Goal: Information Seeking & Learning: Learn about a topic

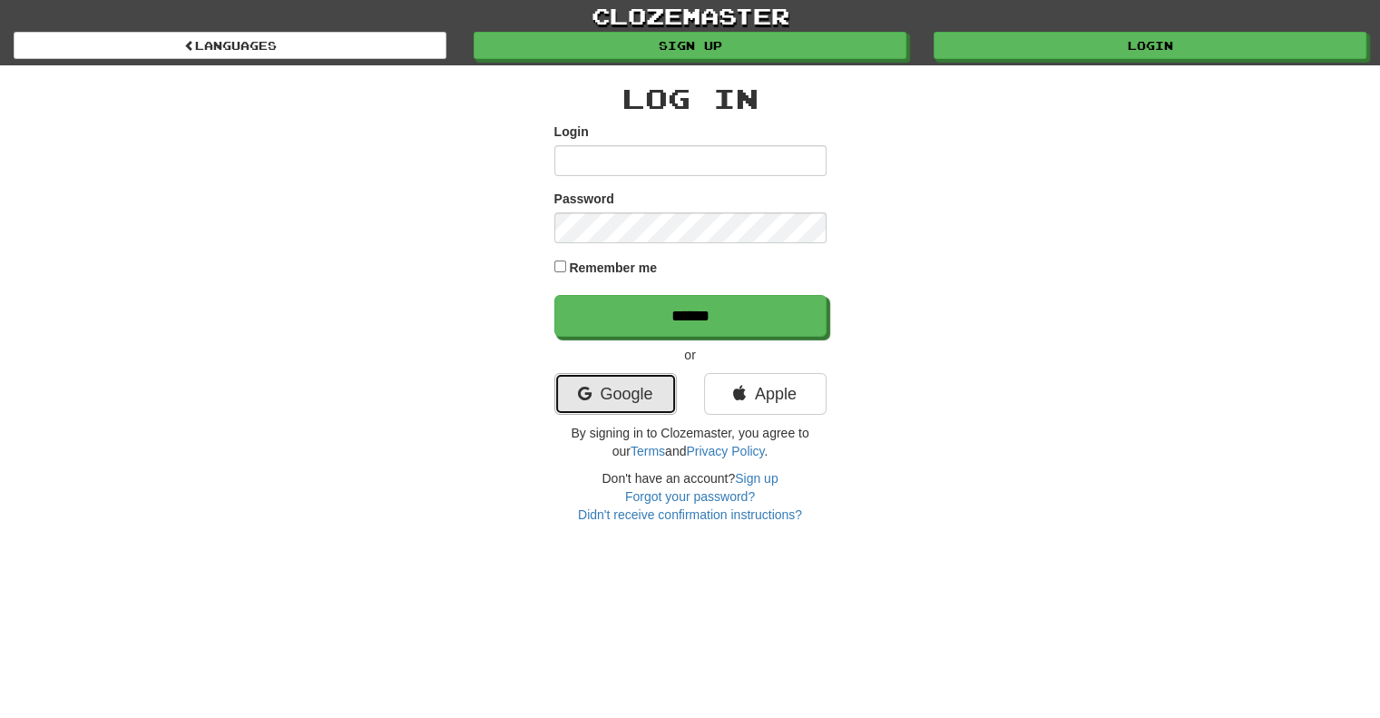
click at [582, 401] on link "Google" at bounding box center [615, 394] width 122 height 42
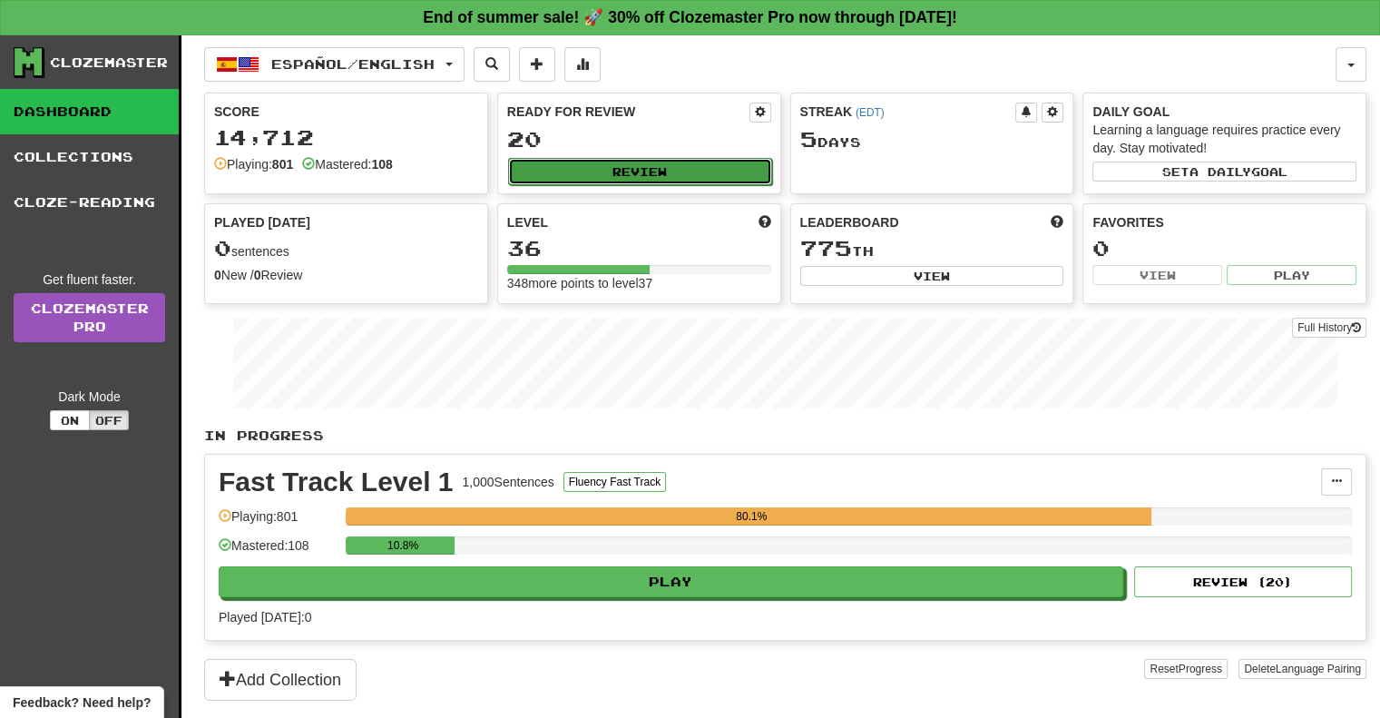
click at [655, 175] on button "Review" at bounding box center [640, 171] width 264 height 27
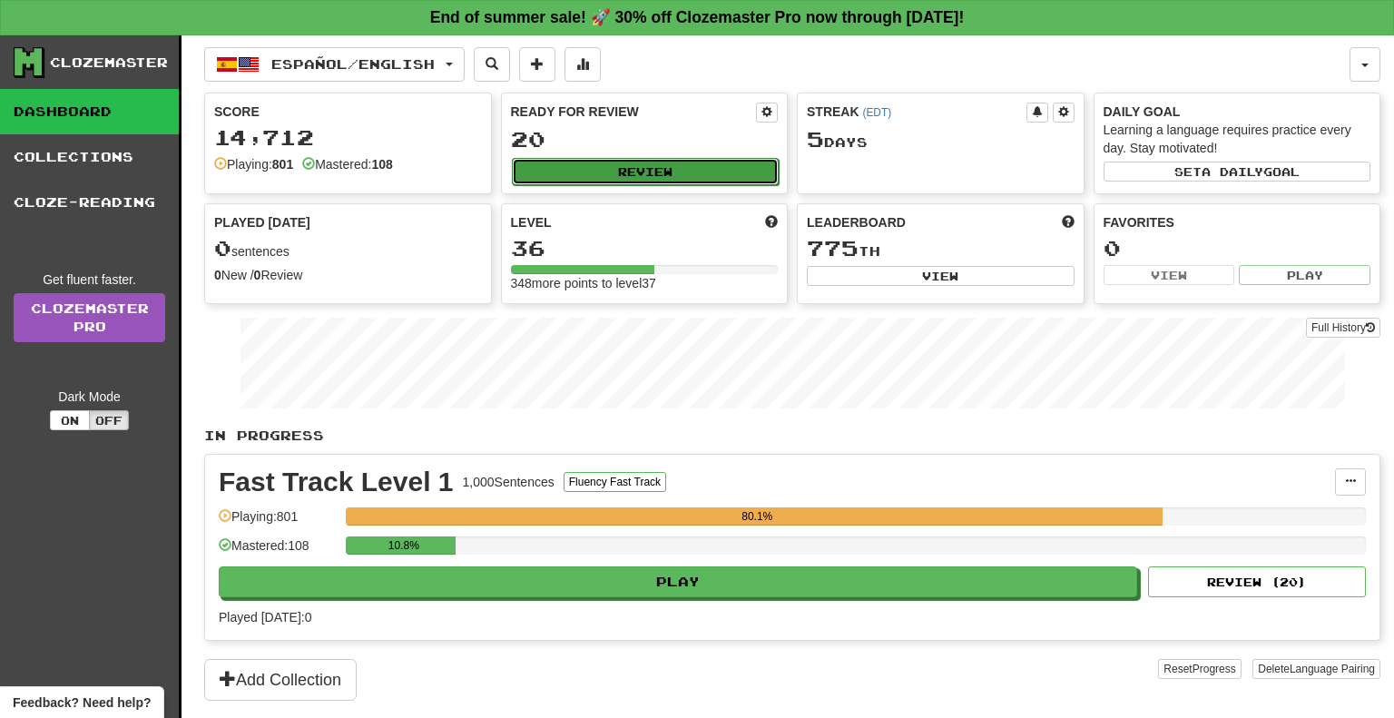
select select "**"
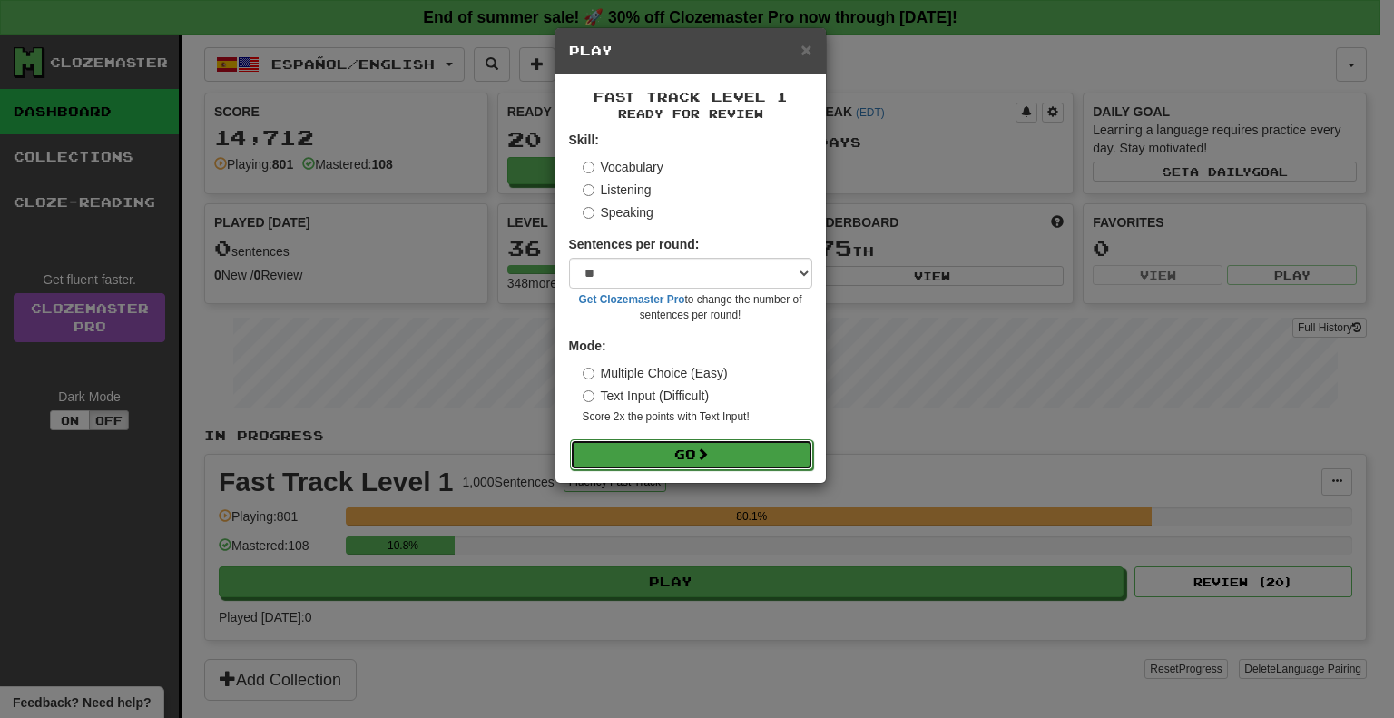
click at [679, 458] on button "Go" at bounding box center [691, 454] width 243 height 31
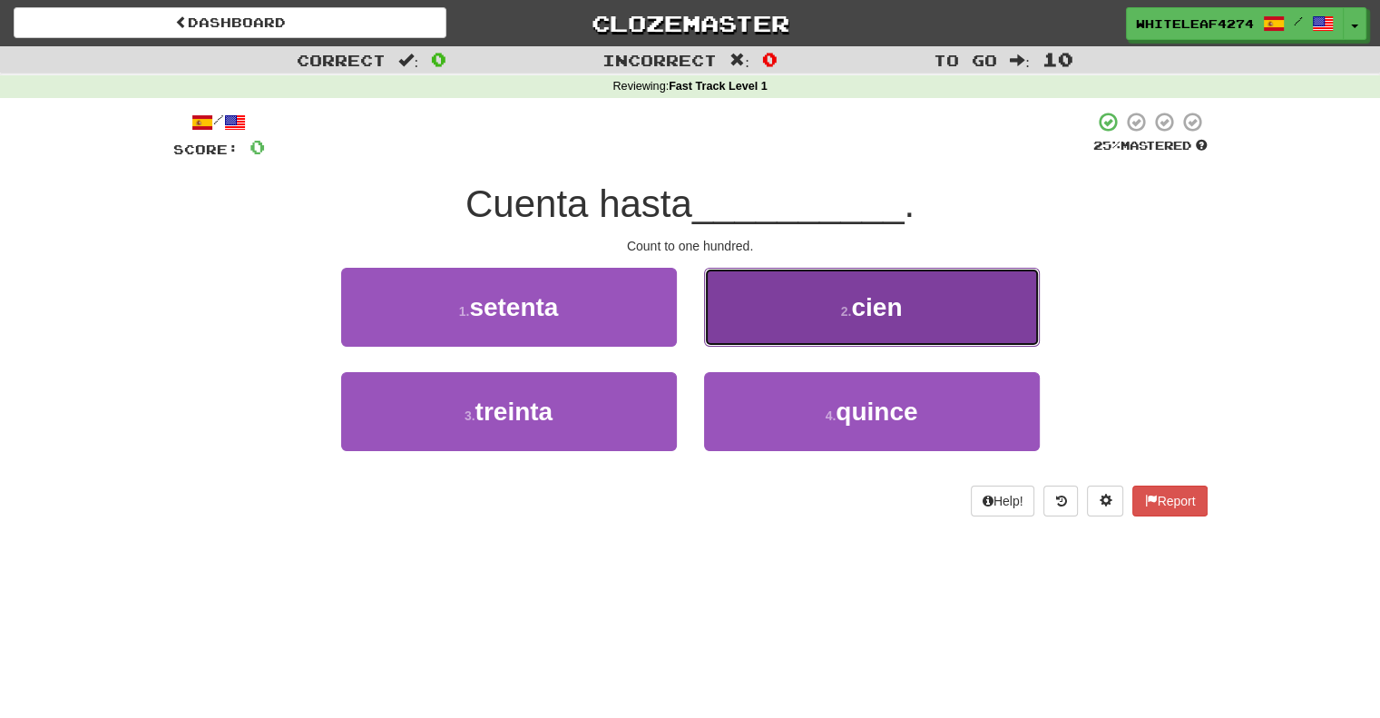
click at [938, 329] on button "2 . cien" at bounding box center [872, 307] width 336 height 79
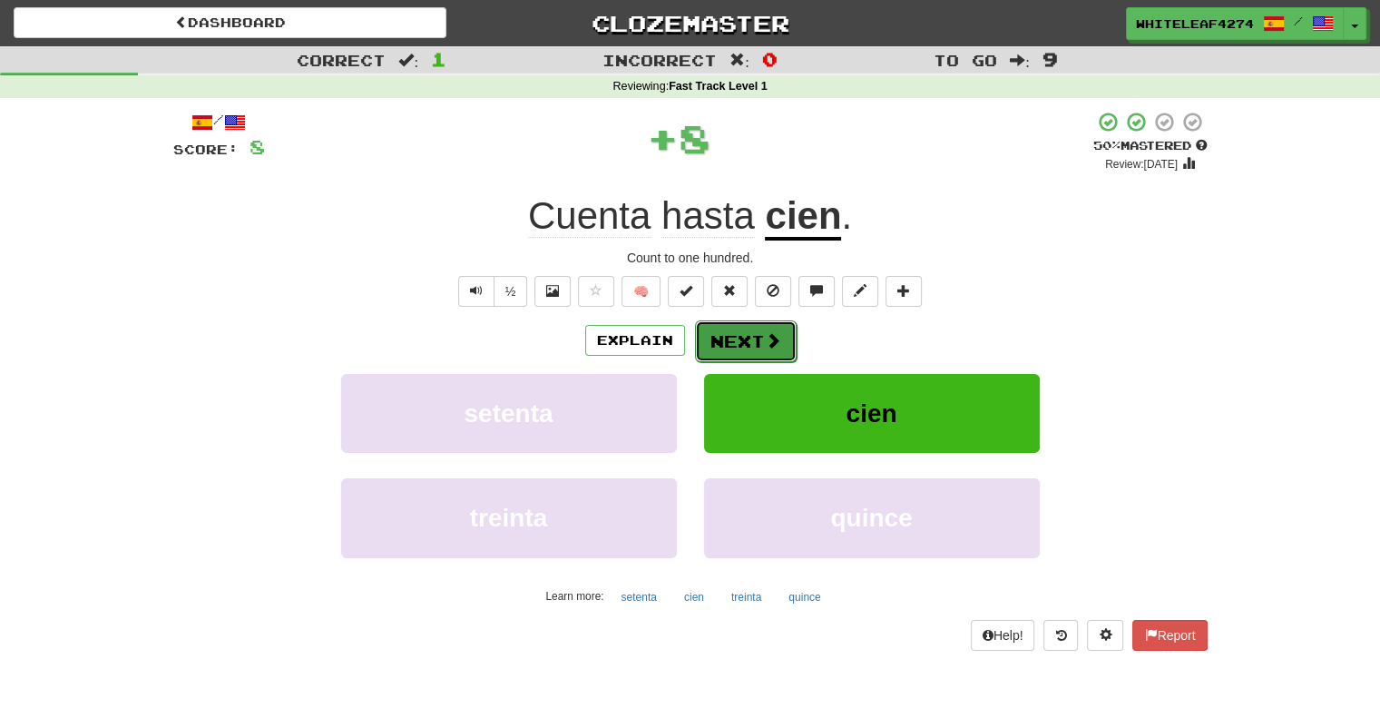
click at [776, 329] on button "Next" at bounding box center [746, 341] width 102 height 42
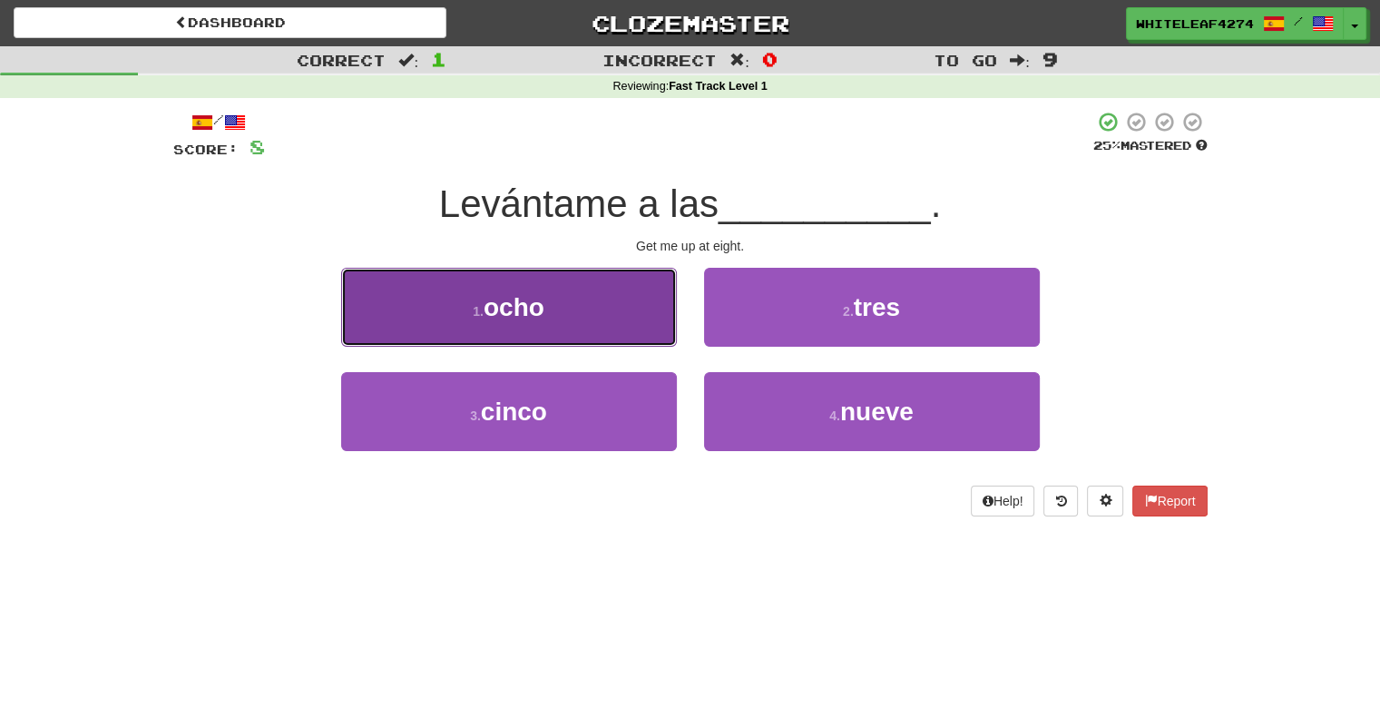
click at [604, 317] on button "1 . ocho" at bounding box center [509, 307] width 336 height 79
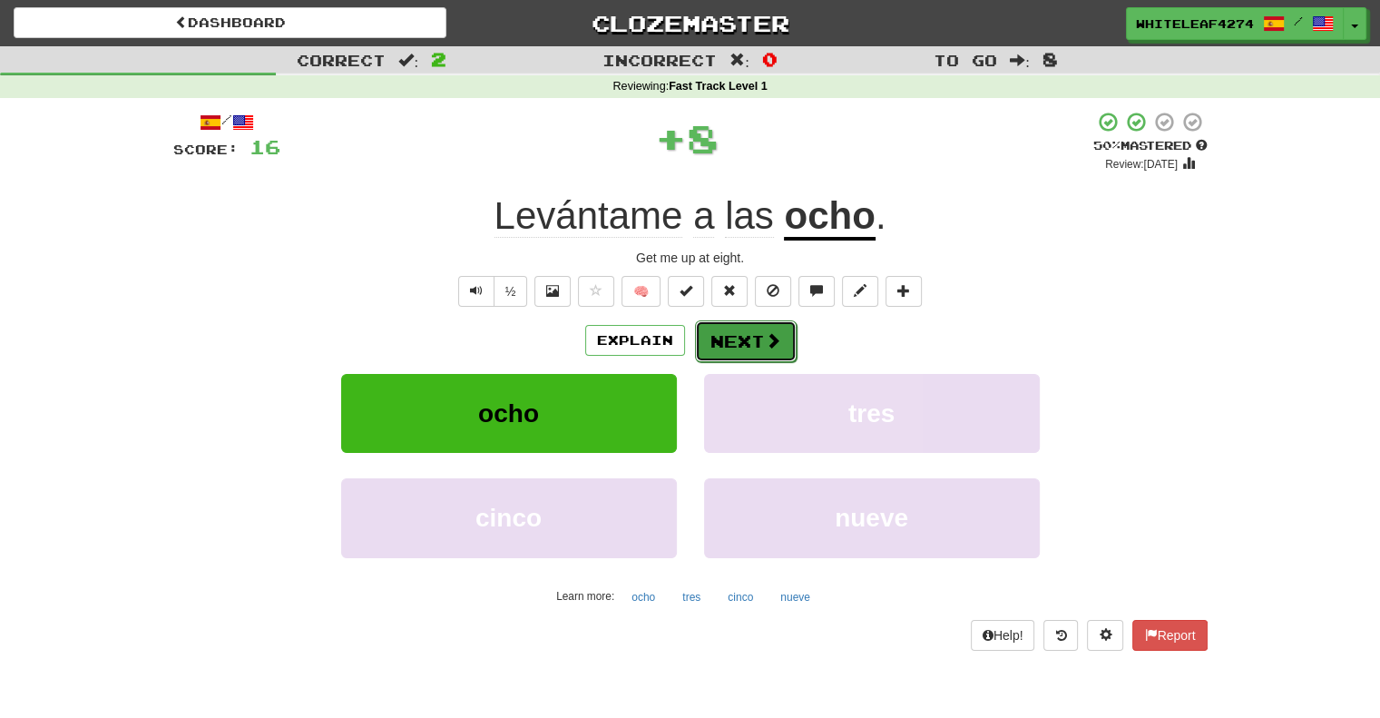
click at [741, 325] on button "Next" at bounding box center [746, 341] width 102 height 42
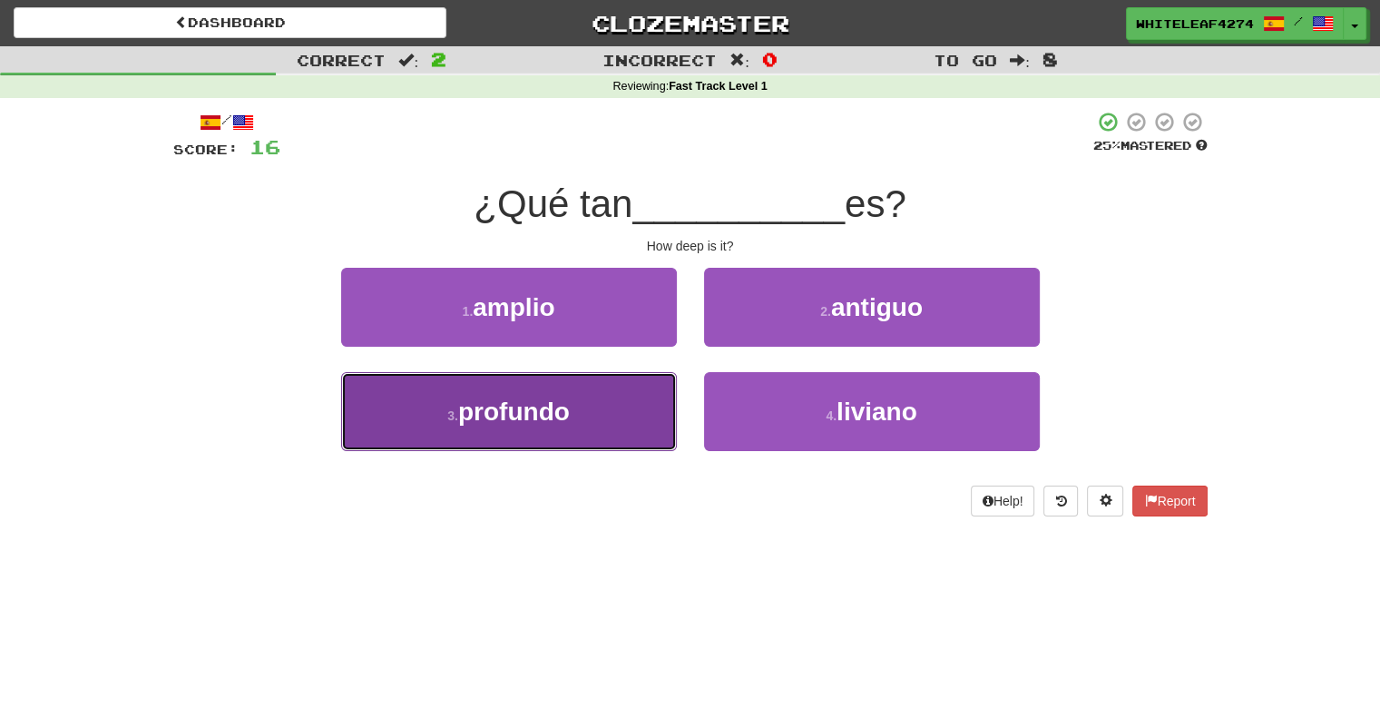
click at [662, 397] on button "3 . profundo" at bounding box center [509, 411] width 336 height 79
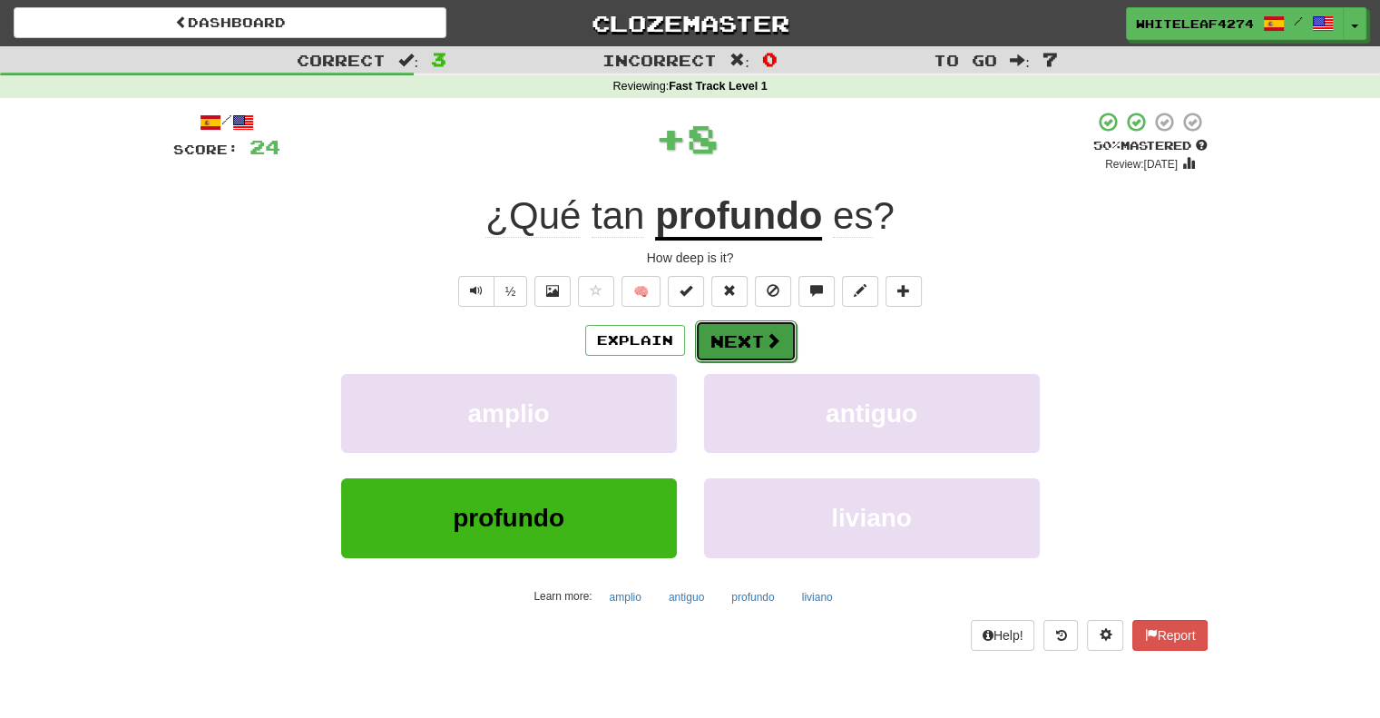
click at [767, 353] on button "Next" at bounding box center [746, 341] width 102 height 42
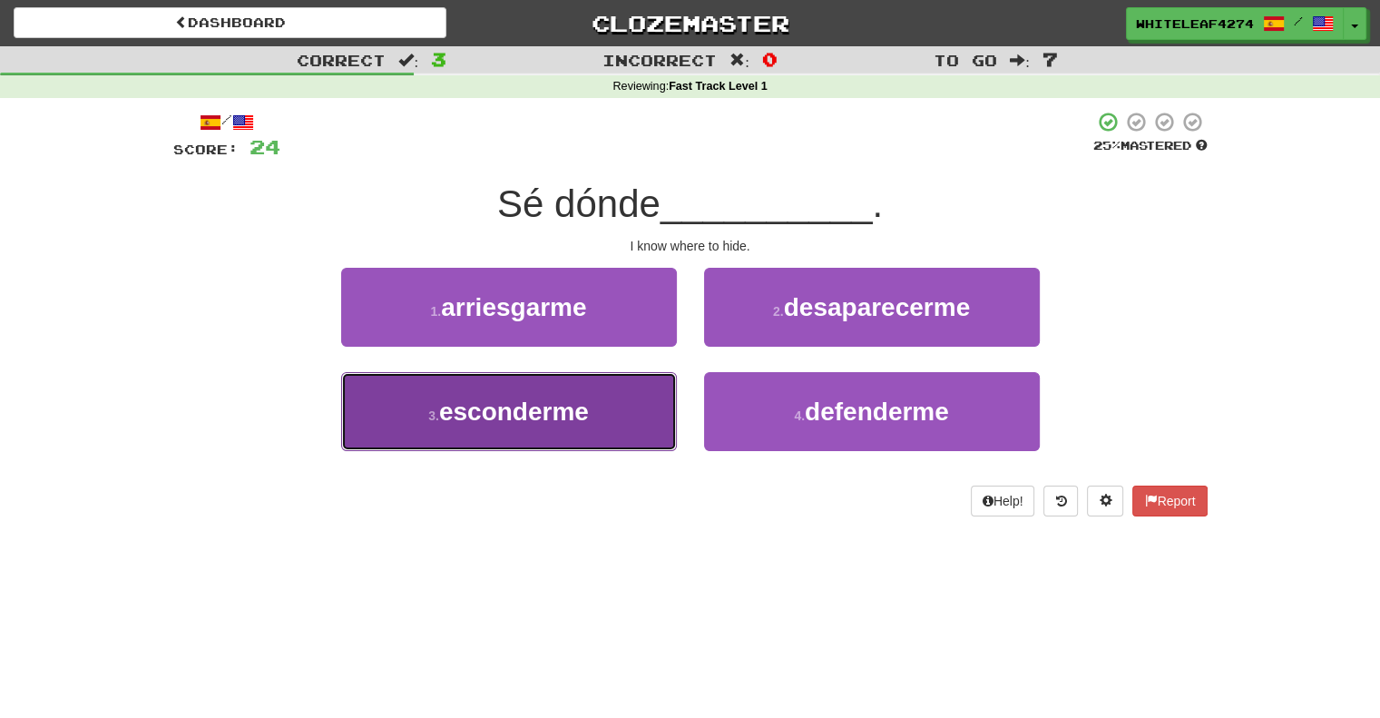
click at [623, 432] on button "3 . esconderme" at bounding box center [509, 411] width 336 height 79
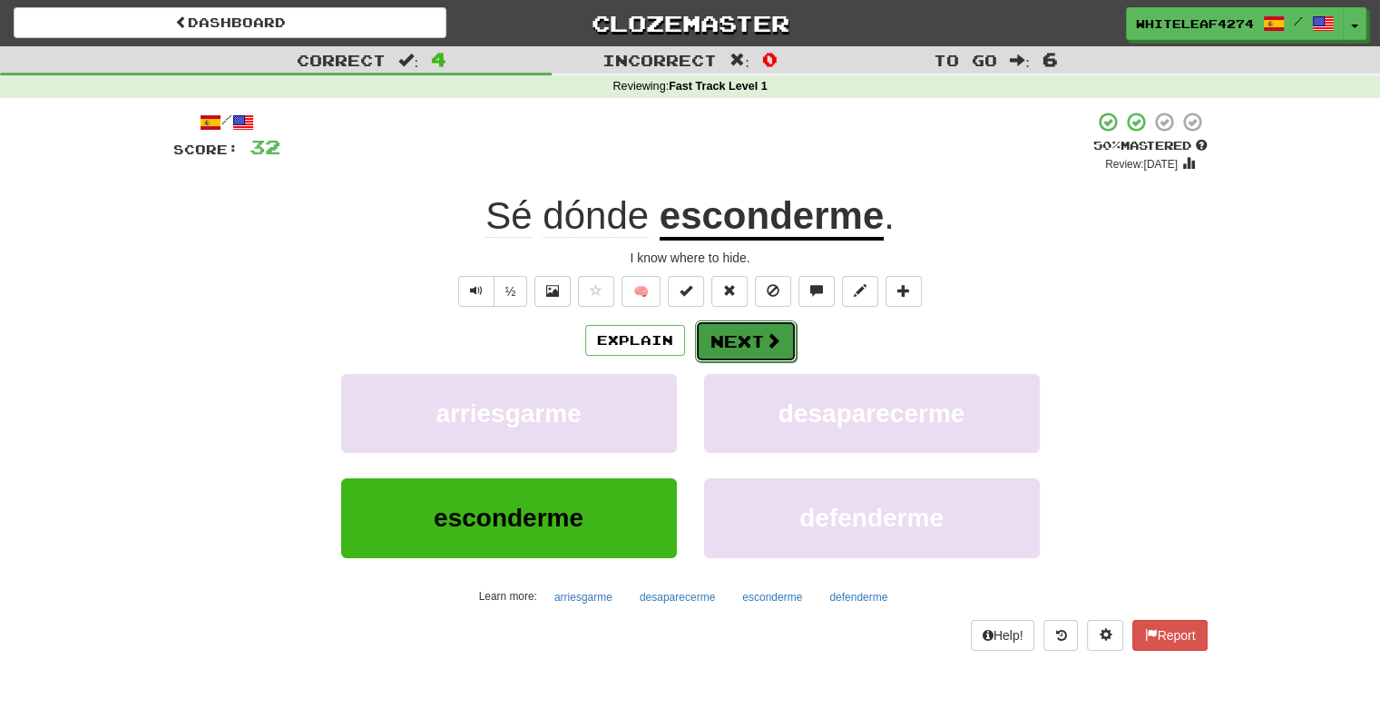
click at [758, 330] on button "Next" at bounding box center [746, 341] width 102 height 42
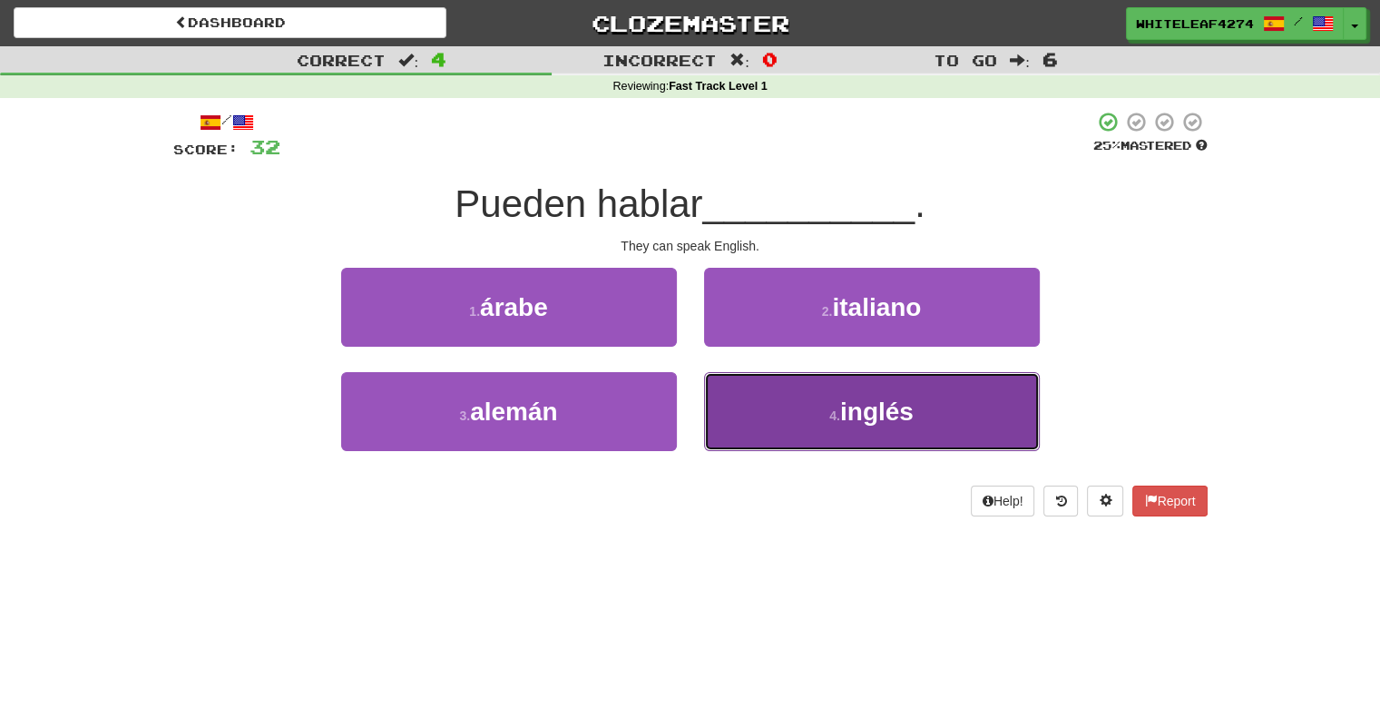
click at [767, 399] on button "4 . inglés" at bounding box center [872, 411] width 336 height 79
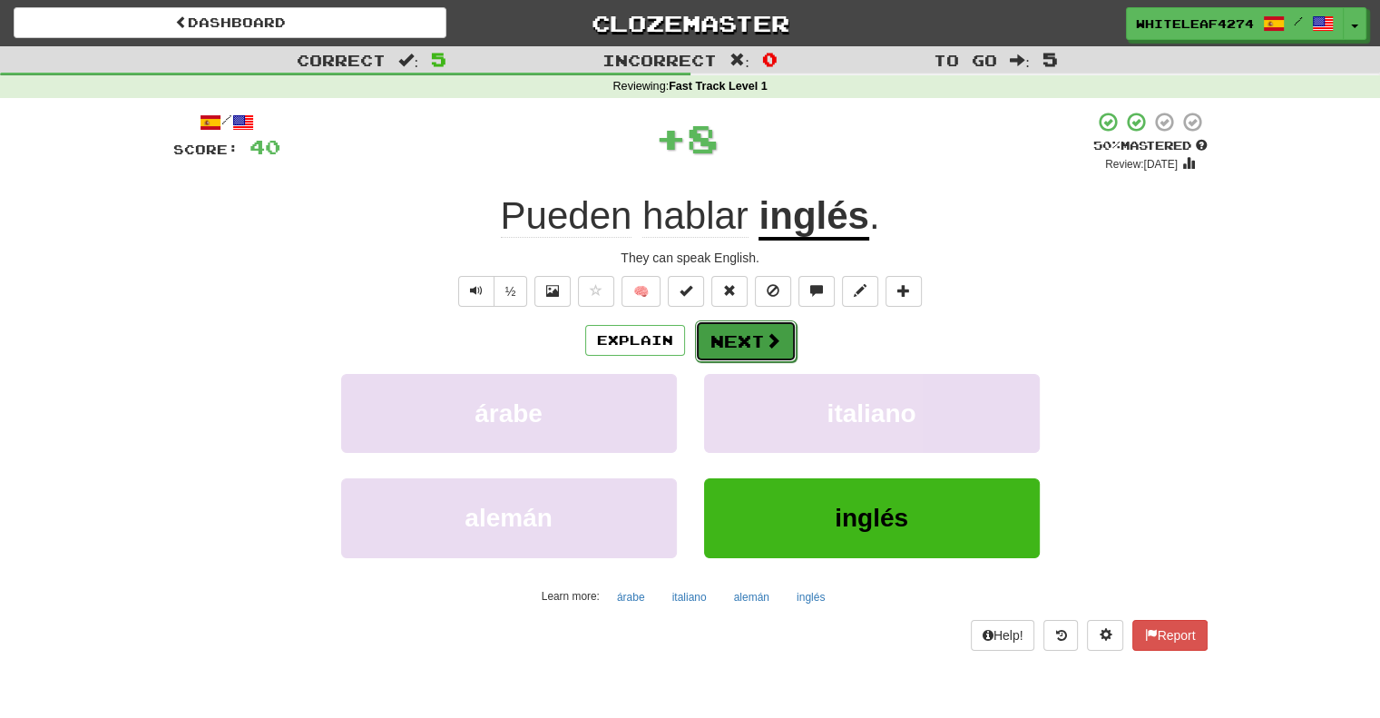
click at [699, 357] on button "Next" at bounding box center [746, 341] width 102 height 42
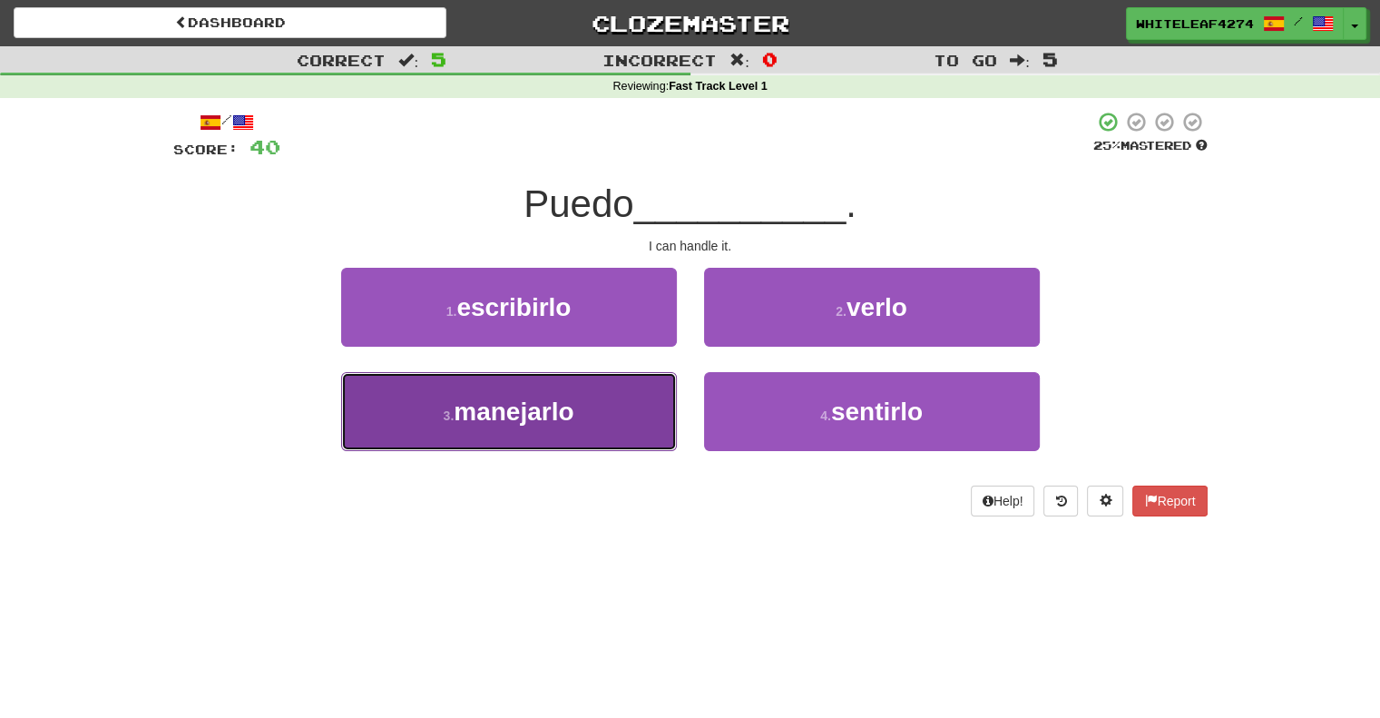
click at [594, 409] on button "3 . [GEOGRAPHIC_DATA]" at bounding box center [509, 411] width 336 height 79
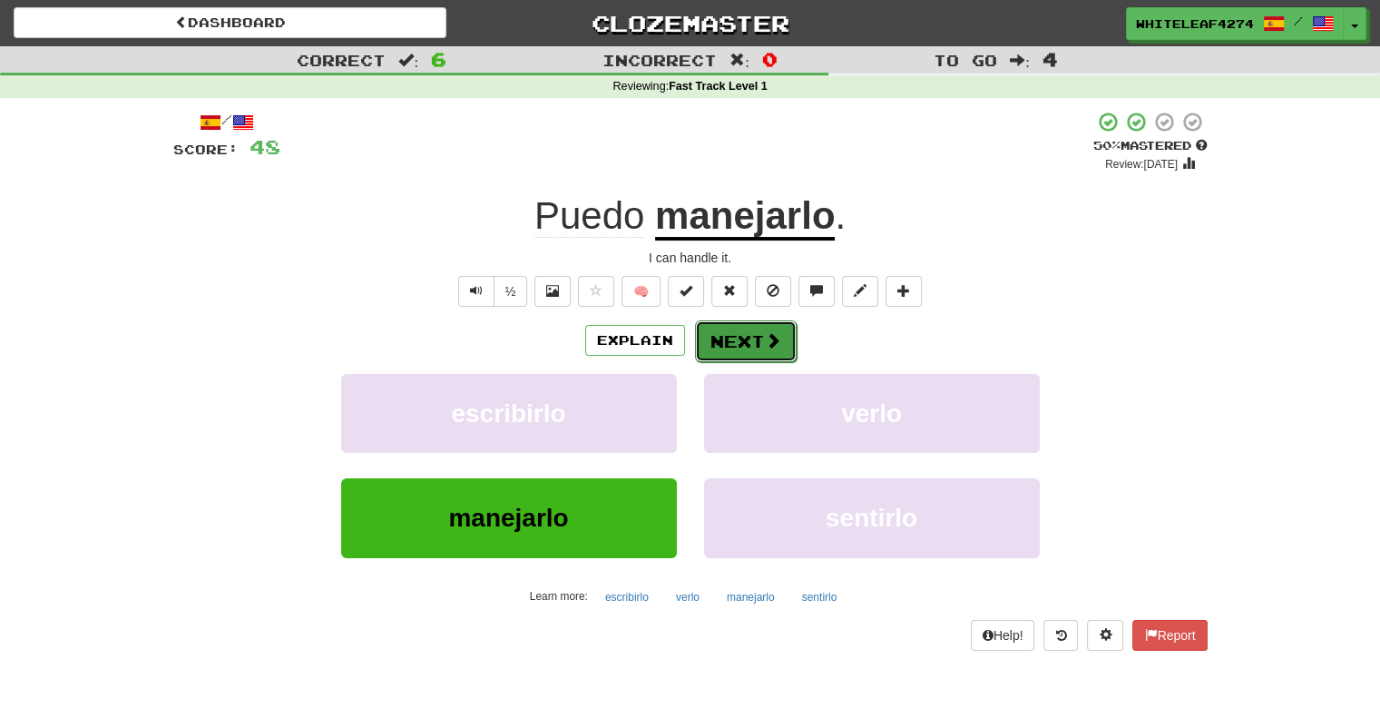
click at [778, 335] on span at bounding box center [773, 340] width 16 height 16
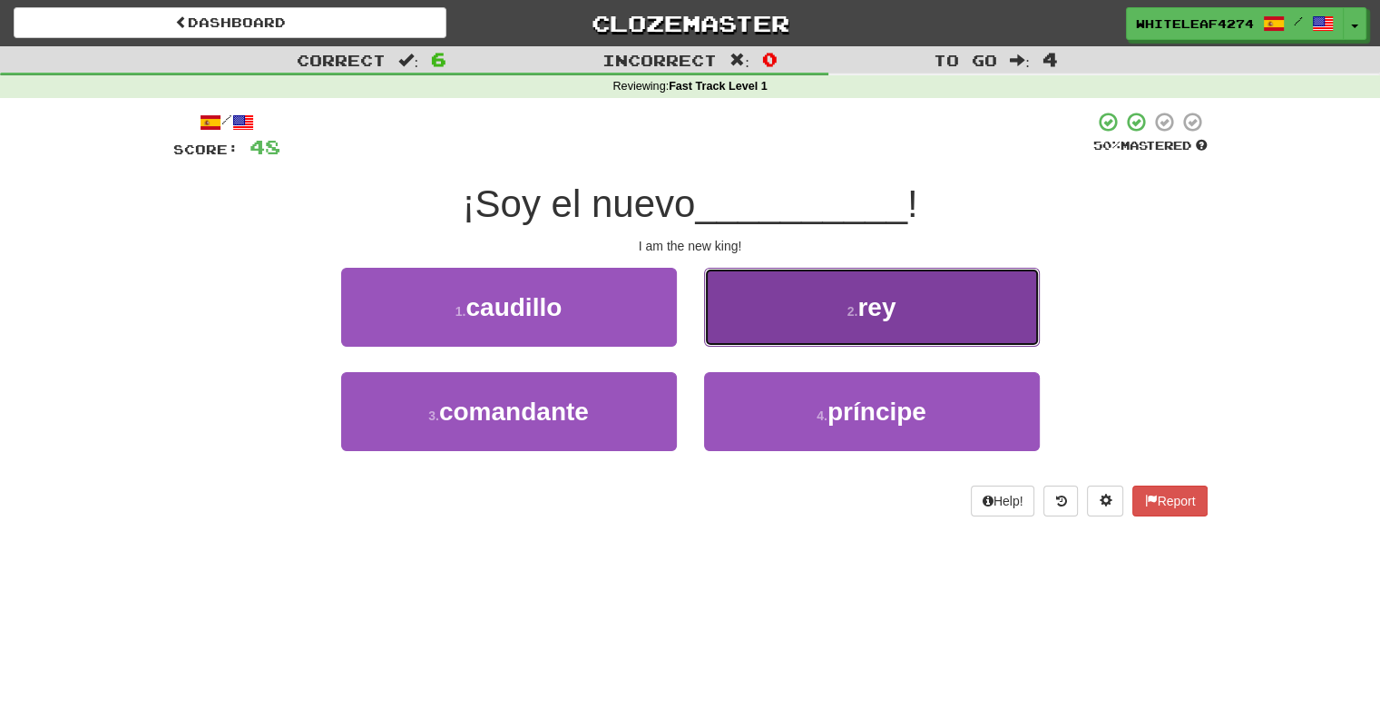
click at [780, 337] on button "2 . rey" at bounding box center [872, 307] width 336 height 79
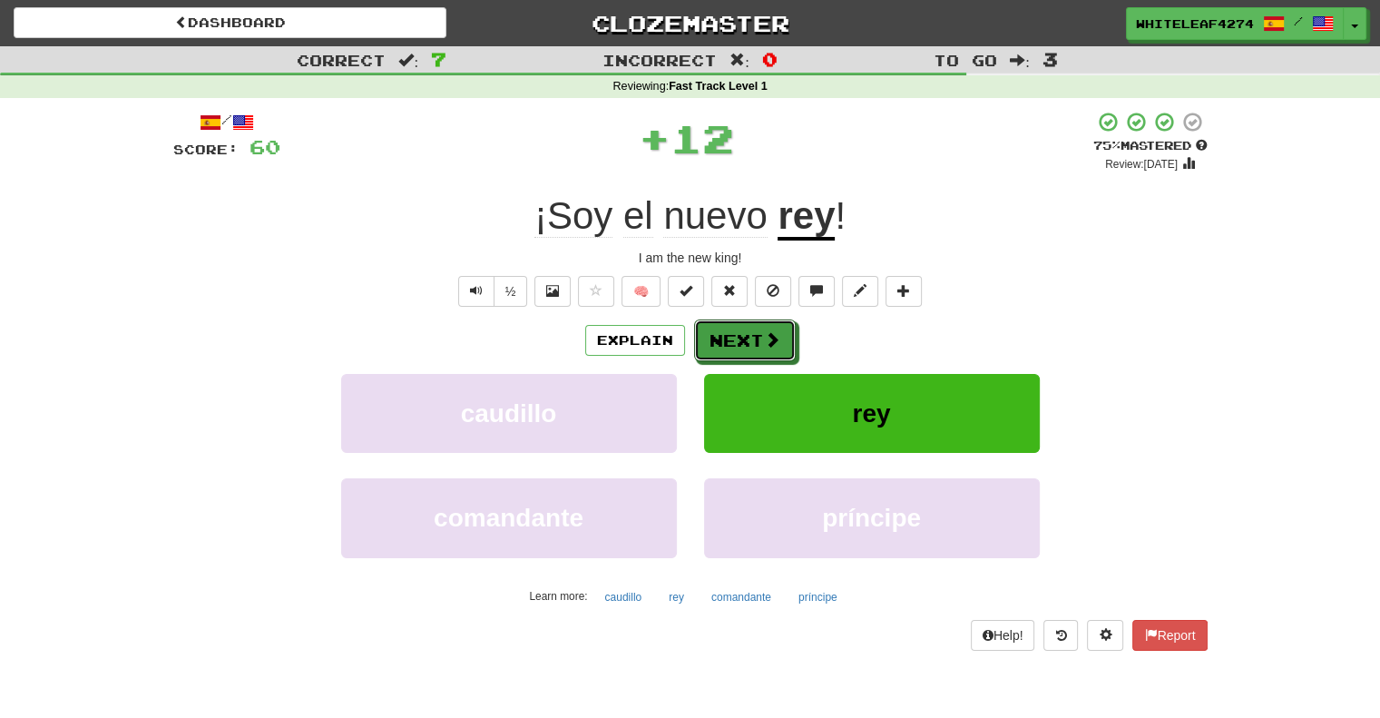
click at [780, 337] on button "Next" at bounding box center [745, 340] width 102 height 42
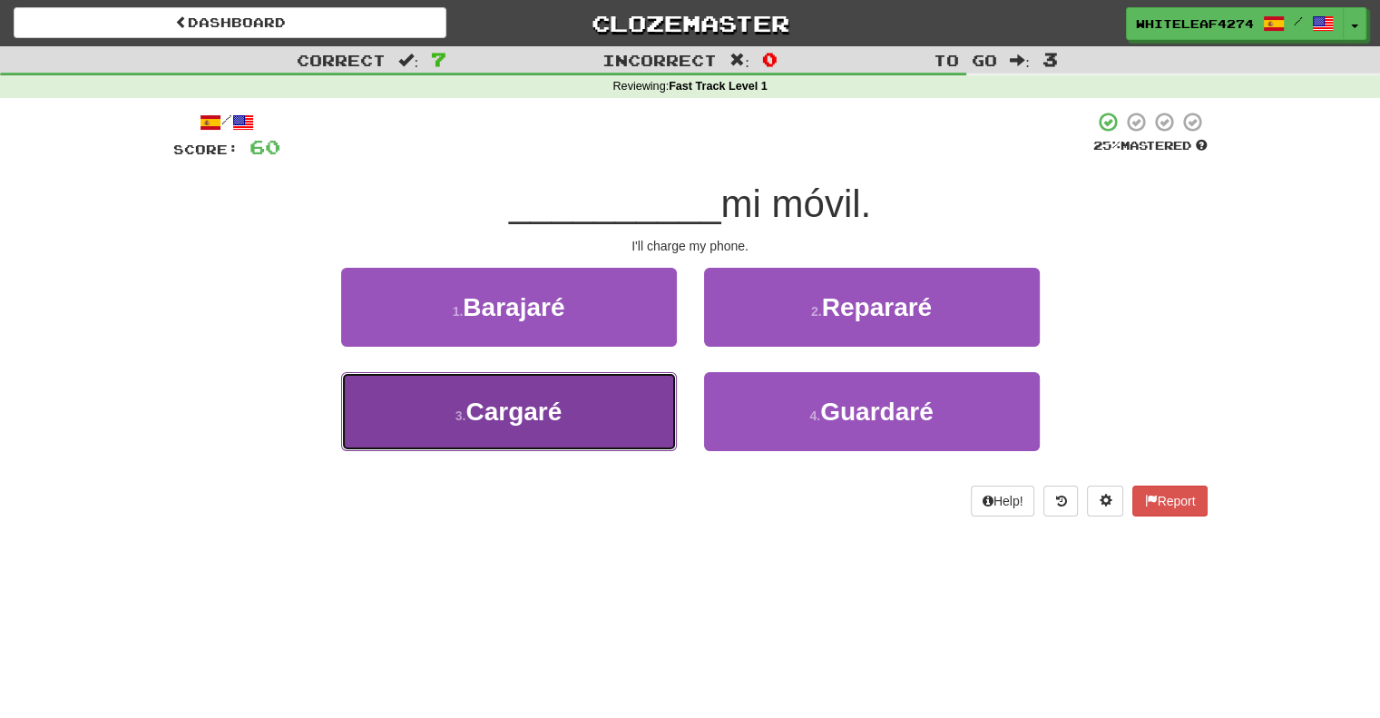
click at [575, 428] on button "3 . [GEOGRAPHIC_DATA]" at bounding box center [509, 411] width 336 height 79
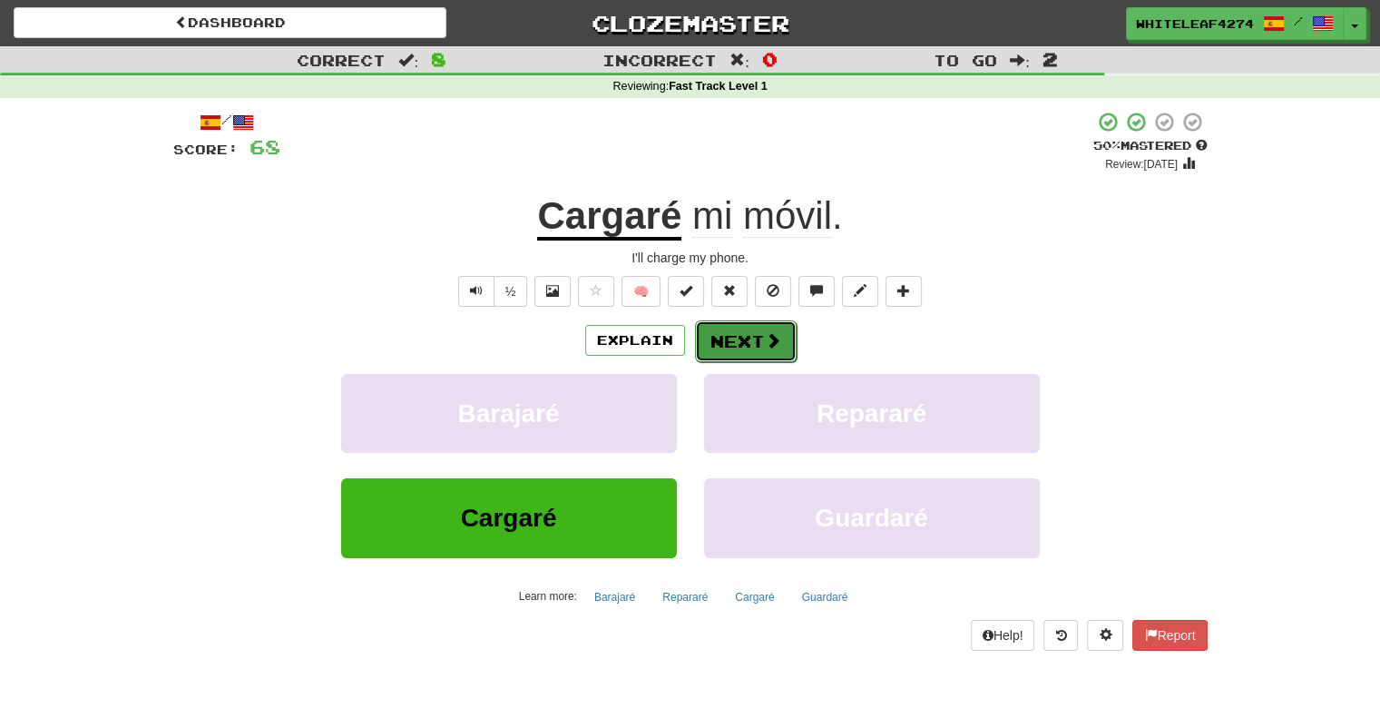
click at [724, 349] on button "Next" at bounding box center [746, 341] width 102 height 42
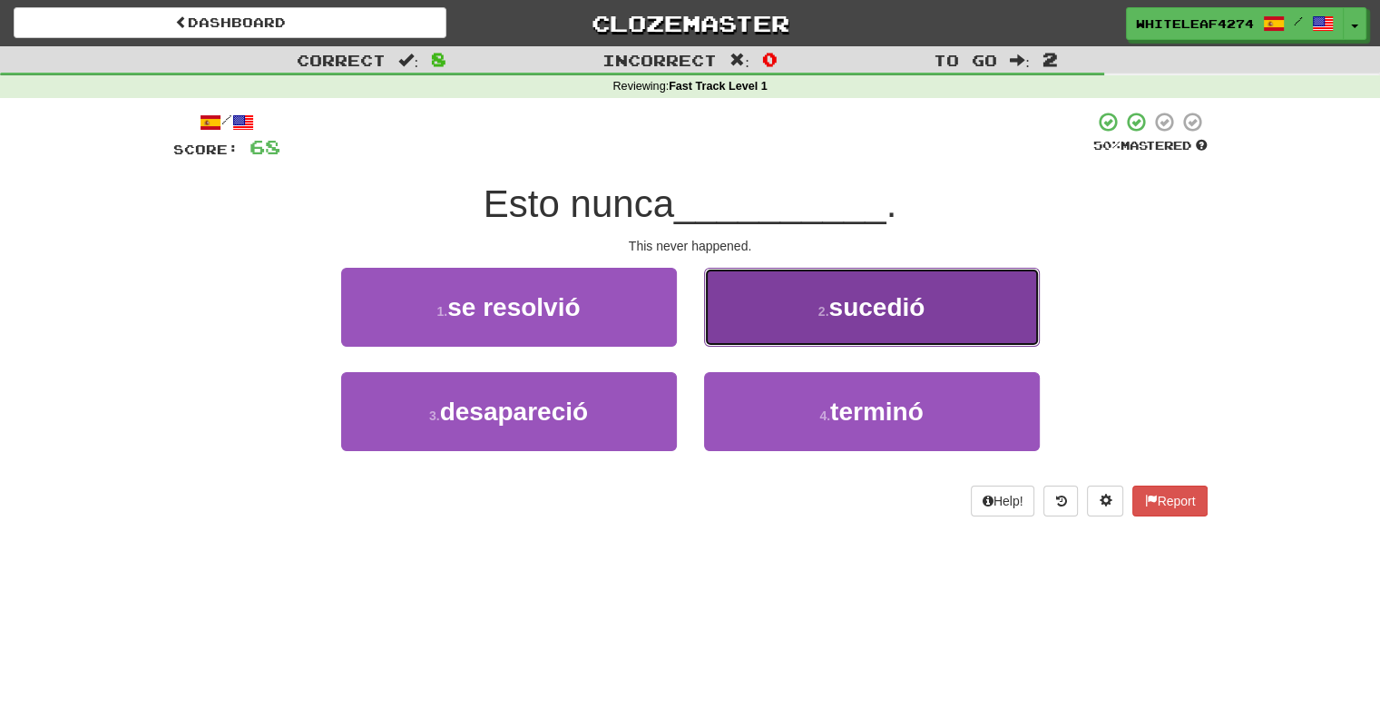
click at [902, 312] on span "sucedió" at bounding box center [876, 307] width 96 height 28
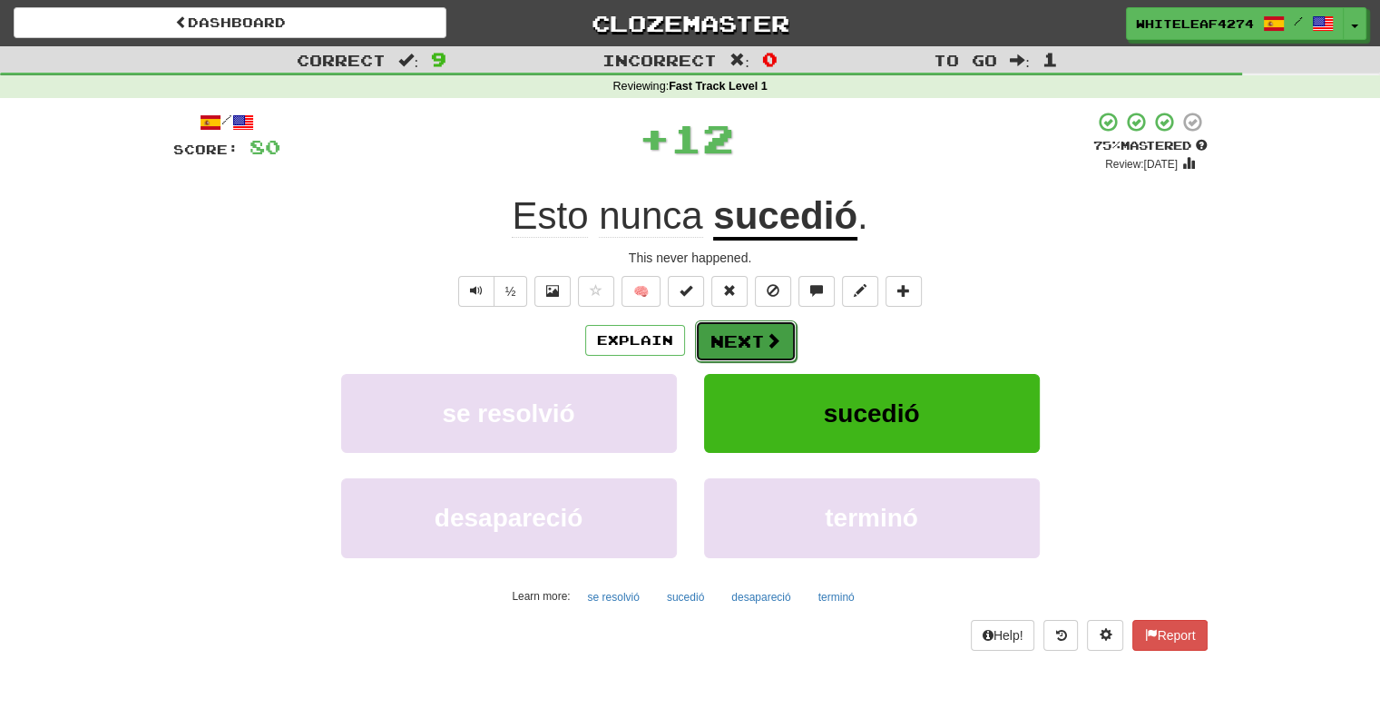
click at [721, 326] on button "Next" at bounding box center [746, 341] width 102 height 42
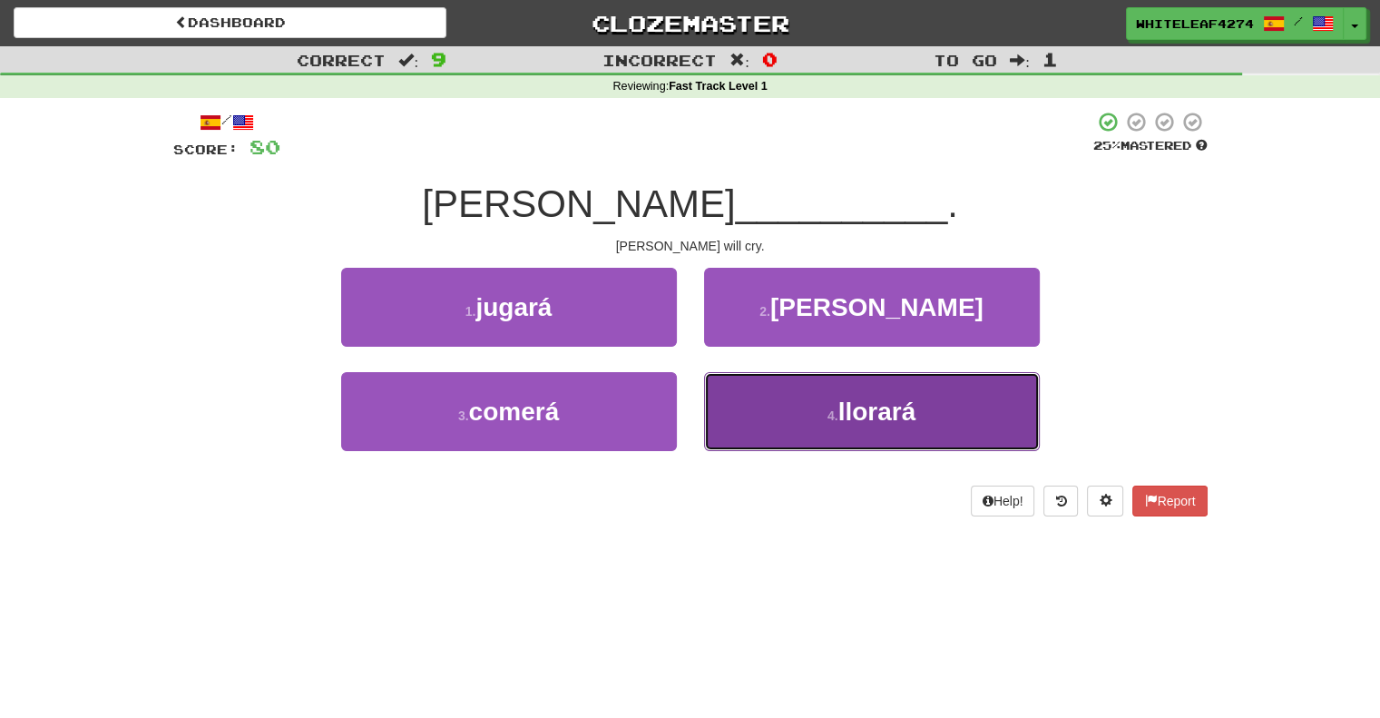
click at [856, 387] on button "4 . llorará" at bounding box center [872, 411] width 336 height 79
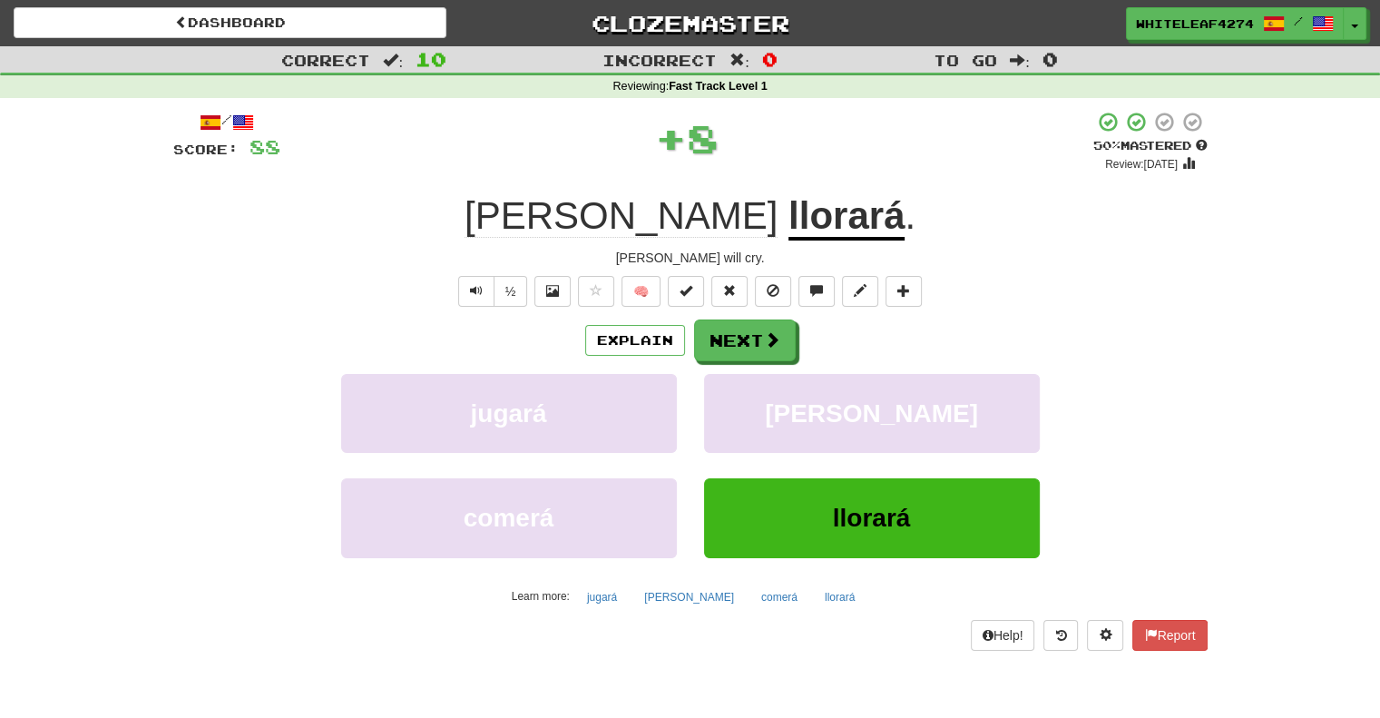
click at [740, 314] on div "/ Score: 88 + 8 50 % Mastered Review: [DATE] [PERSON_NAME] llorará . [PERSON_NA…" at bounding box center [690, 380] width 1034 height 539
click at [752, 346] on button "Next" at bounding box center [746, 341] width 102 height 42
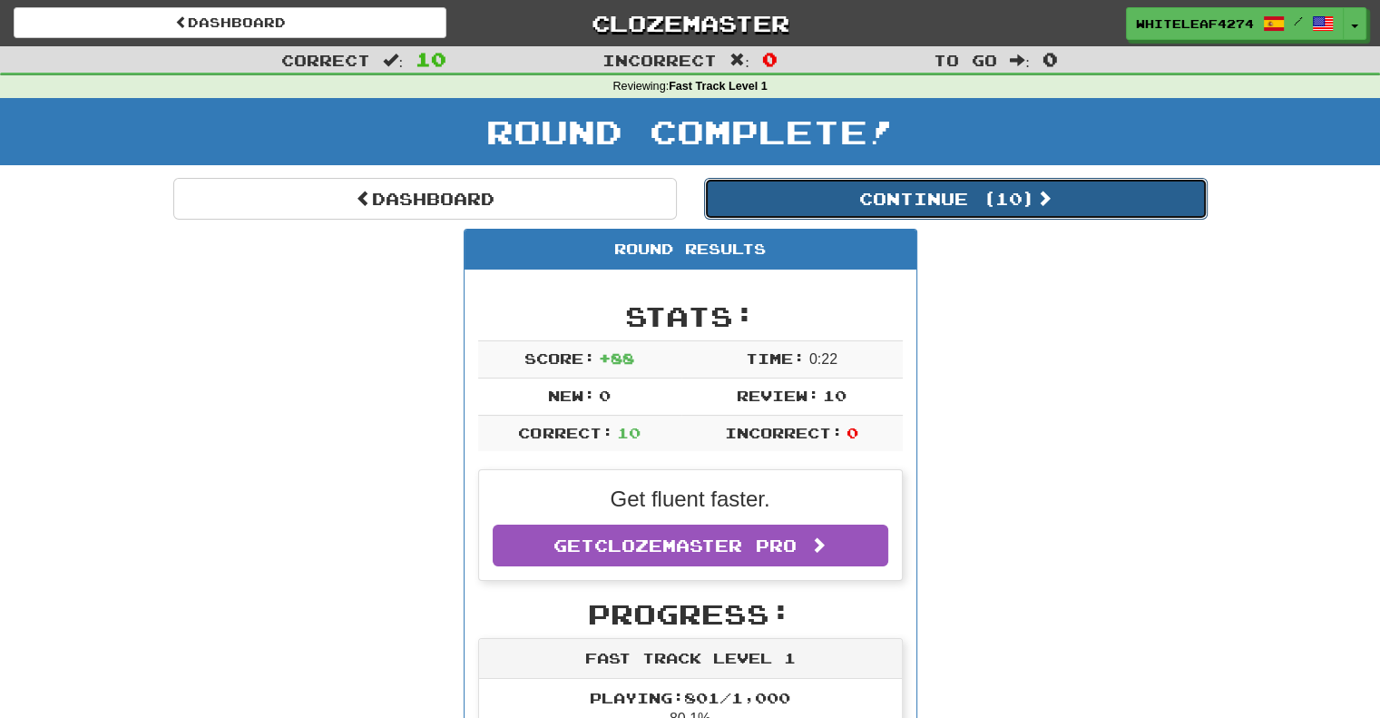
click at [1070, 196] on button "Continue ( 10 )" at bounding box center [956, 199] width 504 height 42
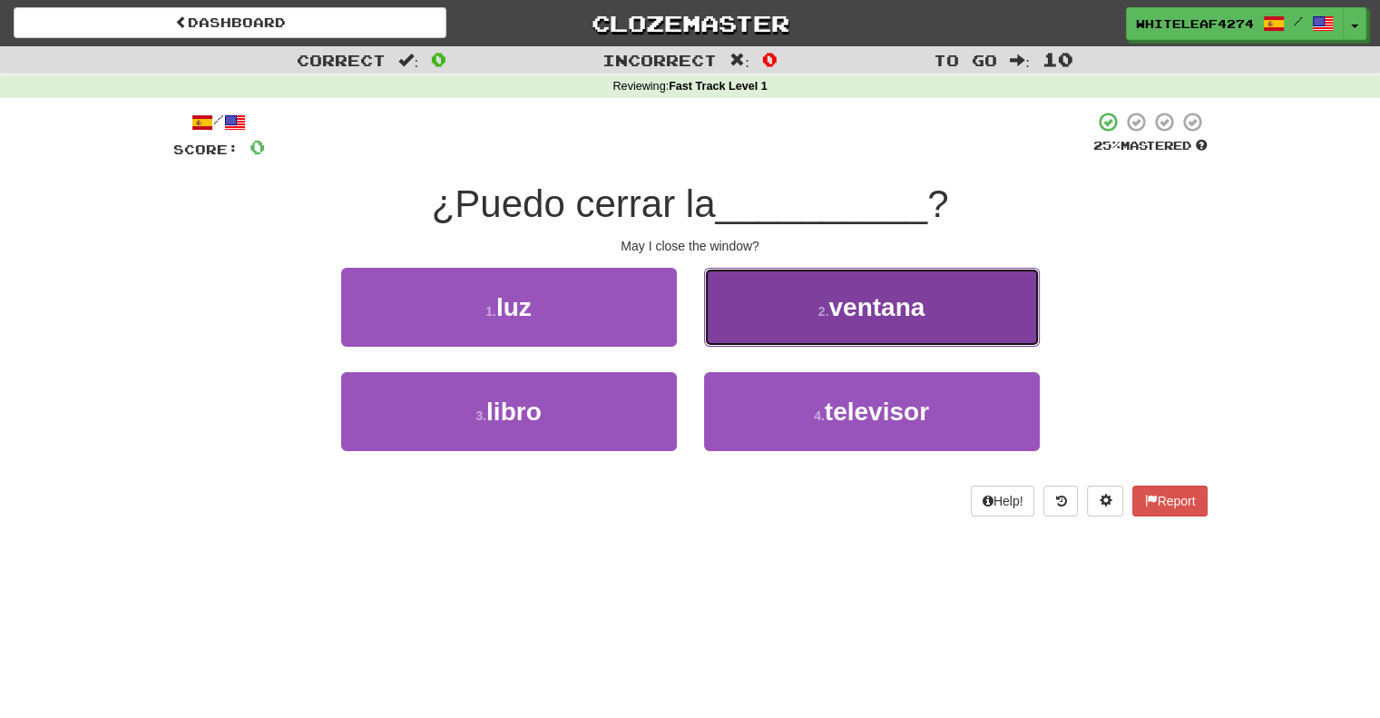
click at [945, 289] on button "2 . ventana" at bounding box center [872, 307] width 336 height 79
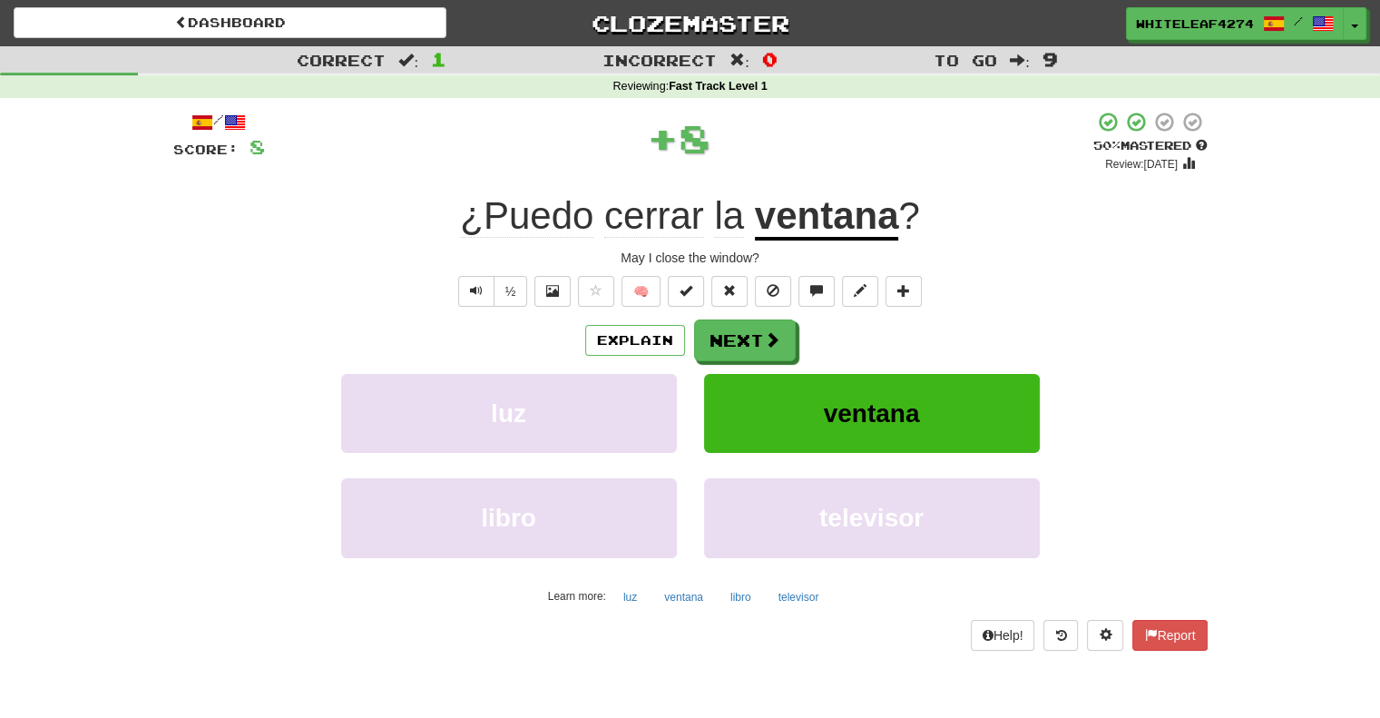
click at [746, 369] on div "Explain Next [PERSON_NAME] ventana libro televisor Learn more: [PERSON_NAME] ve…" at bounding box center [690, 464] width 1034 height 291
click at [749, 344] on button "Next" at bounding box center [746, 341] width 102 height 42
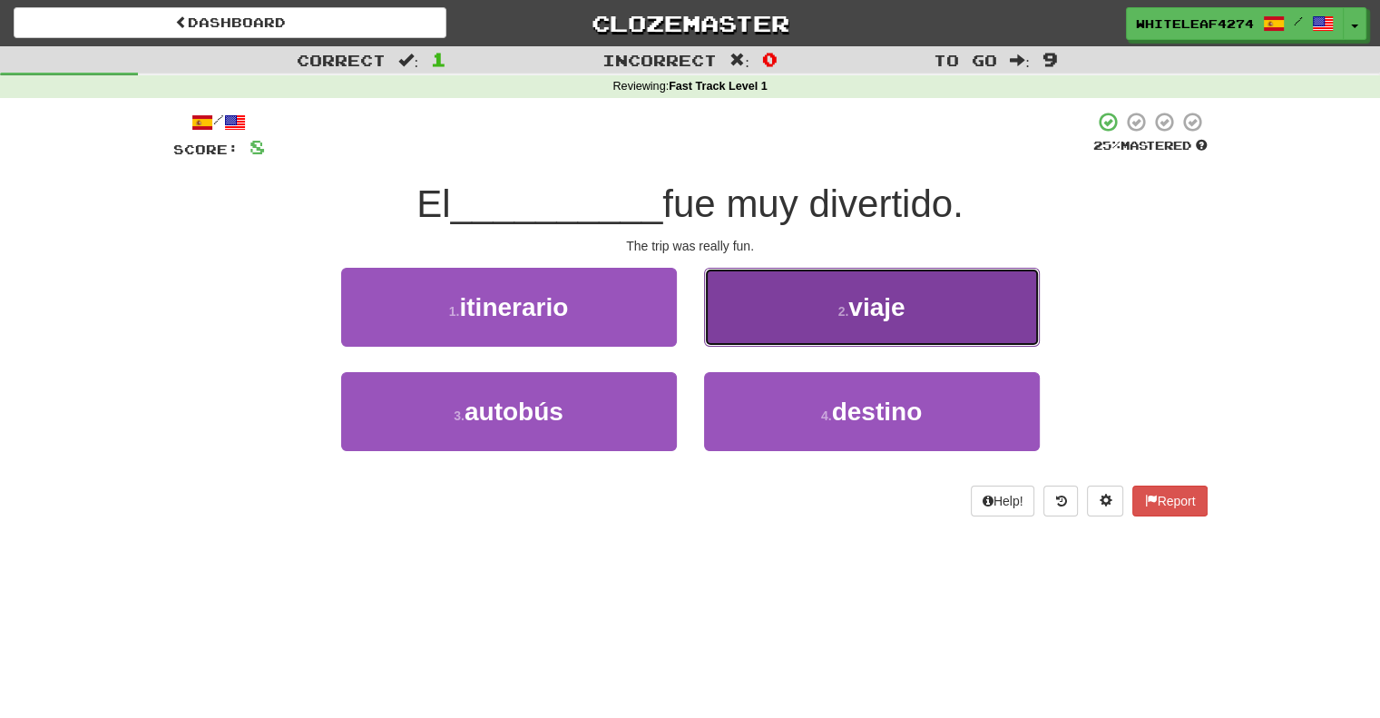
click at [778, 328] on button "2 . viaje" at bounding box center [872, 307] width 336 height 79
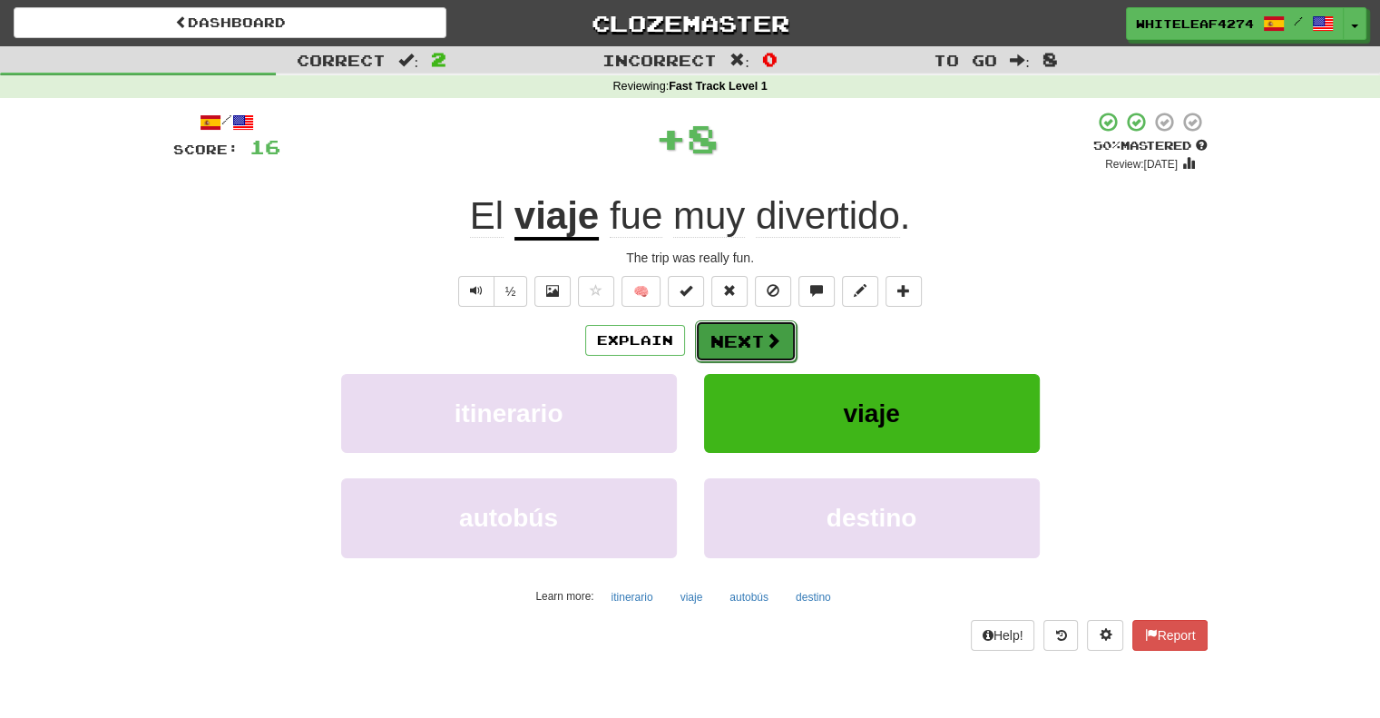
click at [744, 337] on button "Next" at bounding box center [746, 341] width 102 height 42
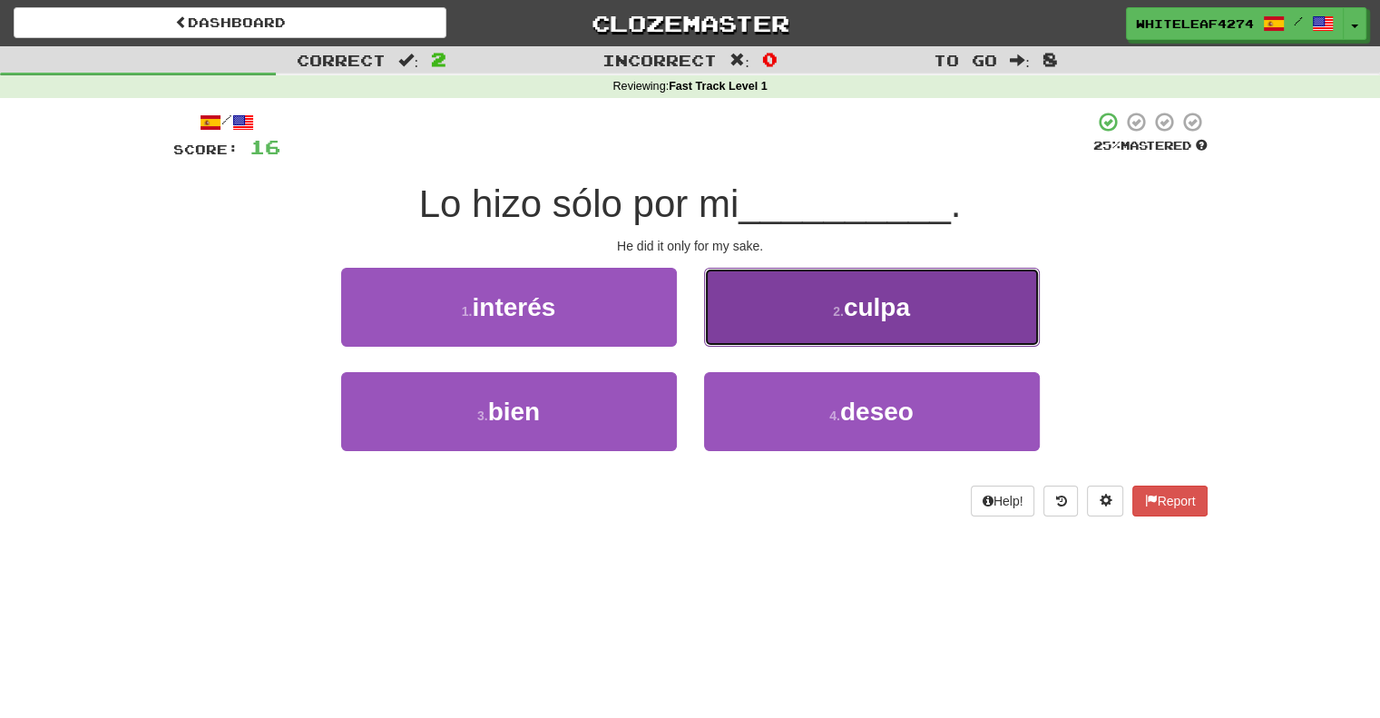
click at [746, 331] on button "2 . culpa" at bounding box center [872, 307] width 336 height 79
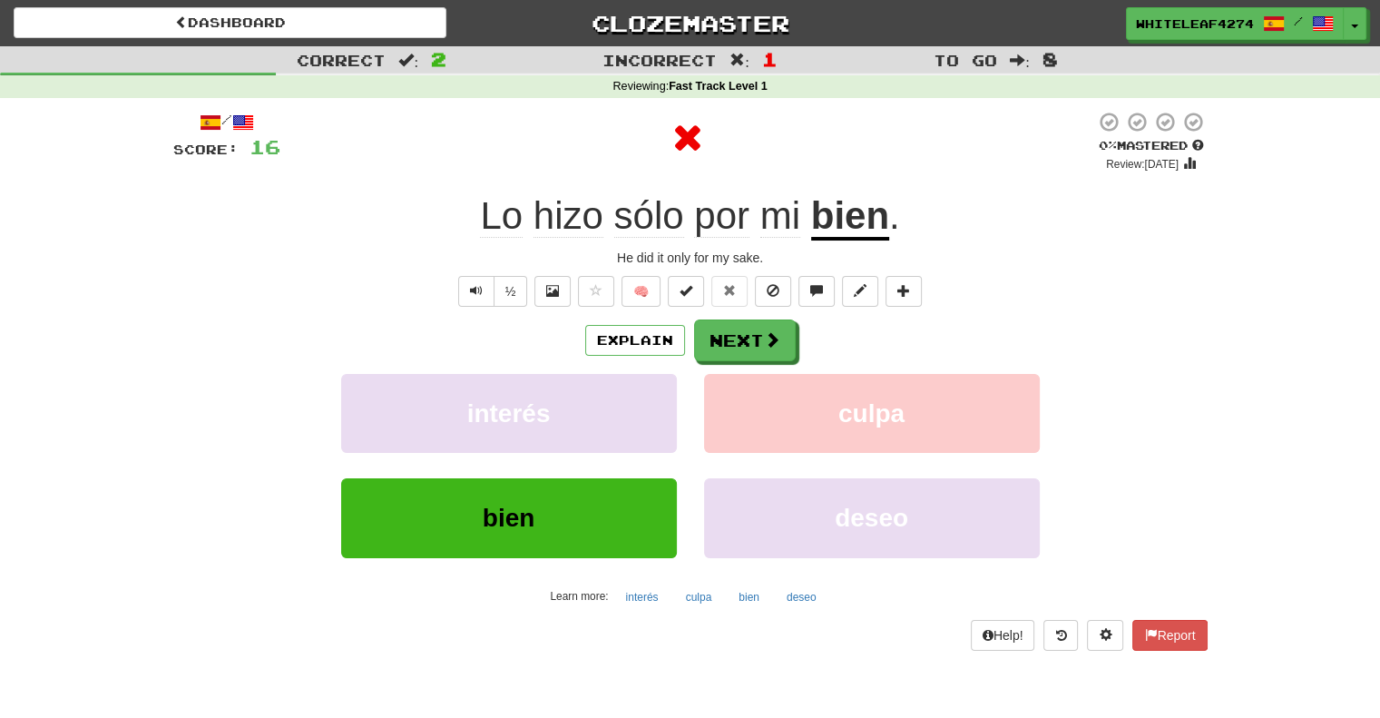
click at [614, 215] on span "hizo" at bounding box center [649, 216] width 70 height 44
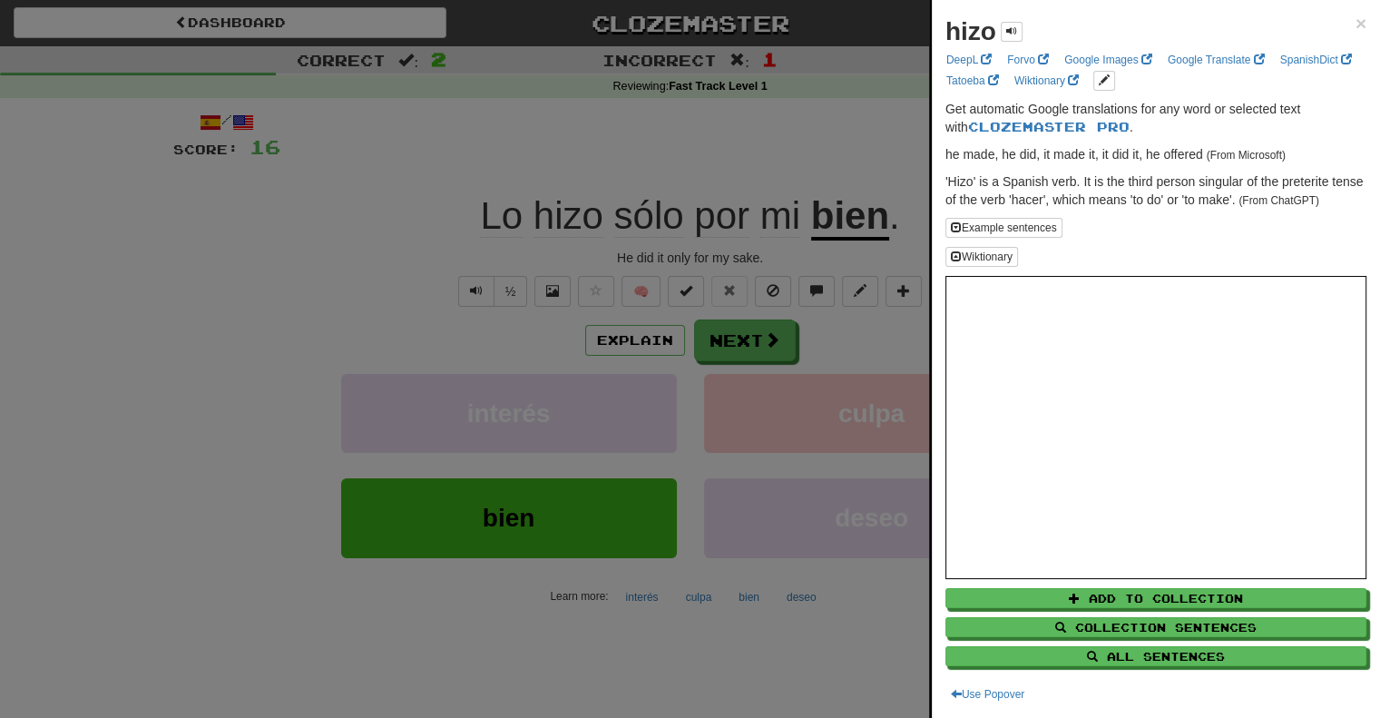
click at [578, 185] on div at bounding box center [690, 359] width 1380 height 718
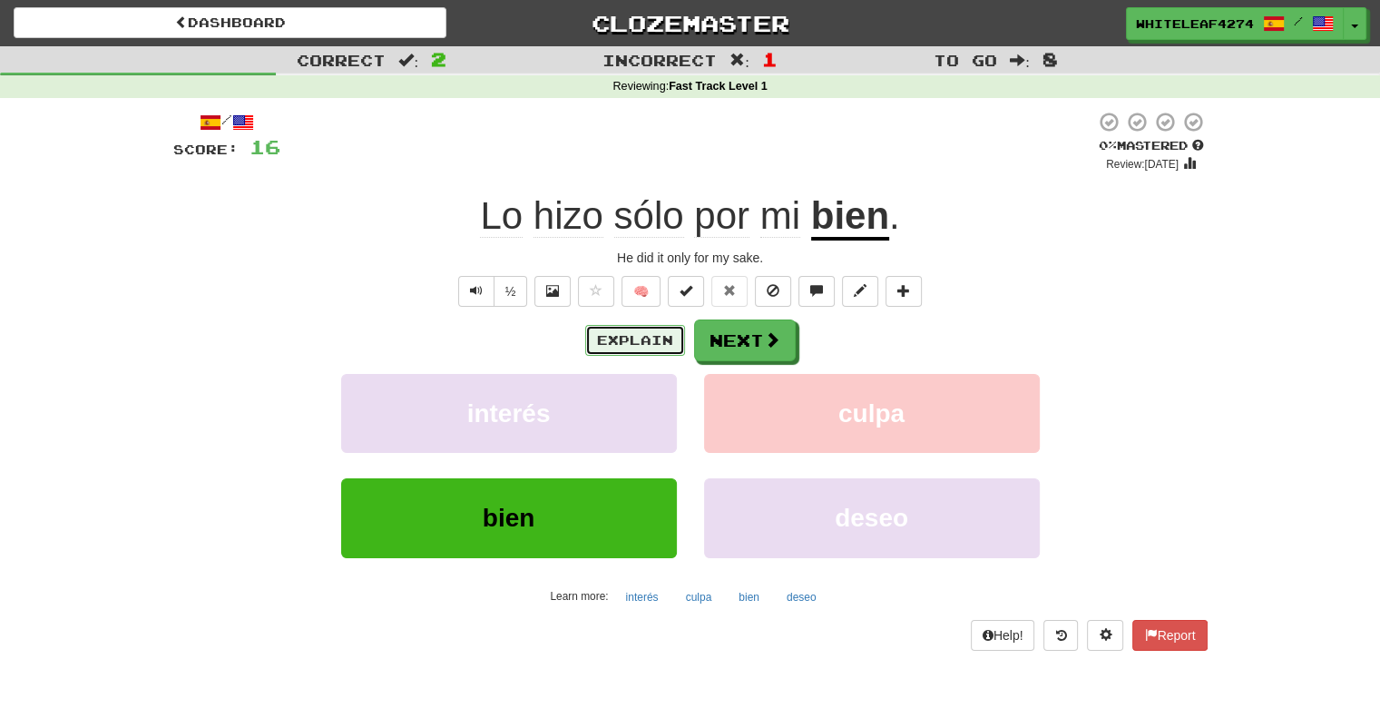
click at [647, 341] on button "Explain" at bounding box center [635, 340] width 100 height 31
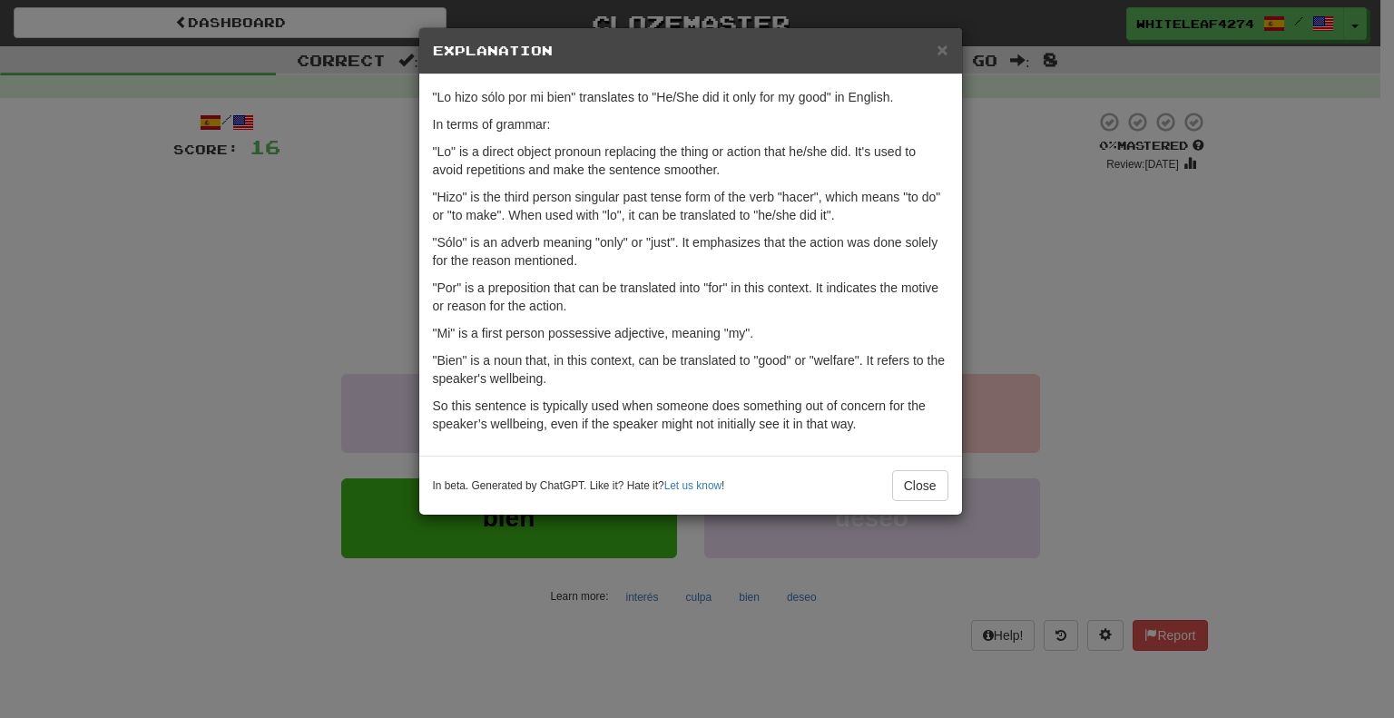
click at [973, 323] on div "× Explanation "Lo hizo sólo por mi bien" translates to "He/She did it only for …" at bounding box center [697, 359] width 1394 height 718
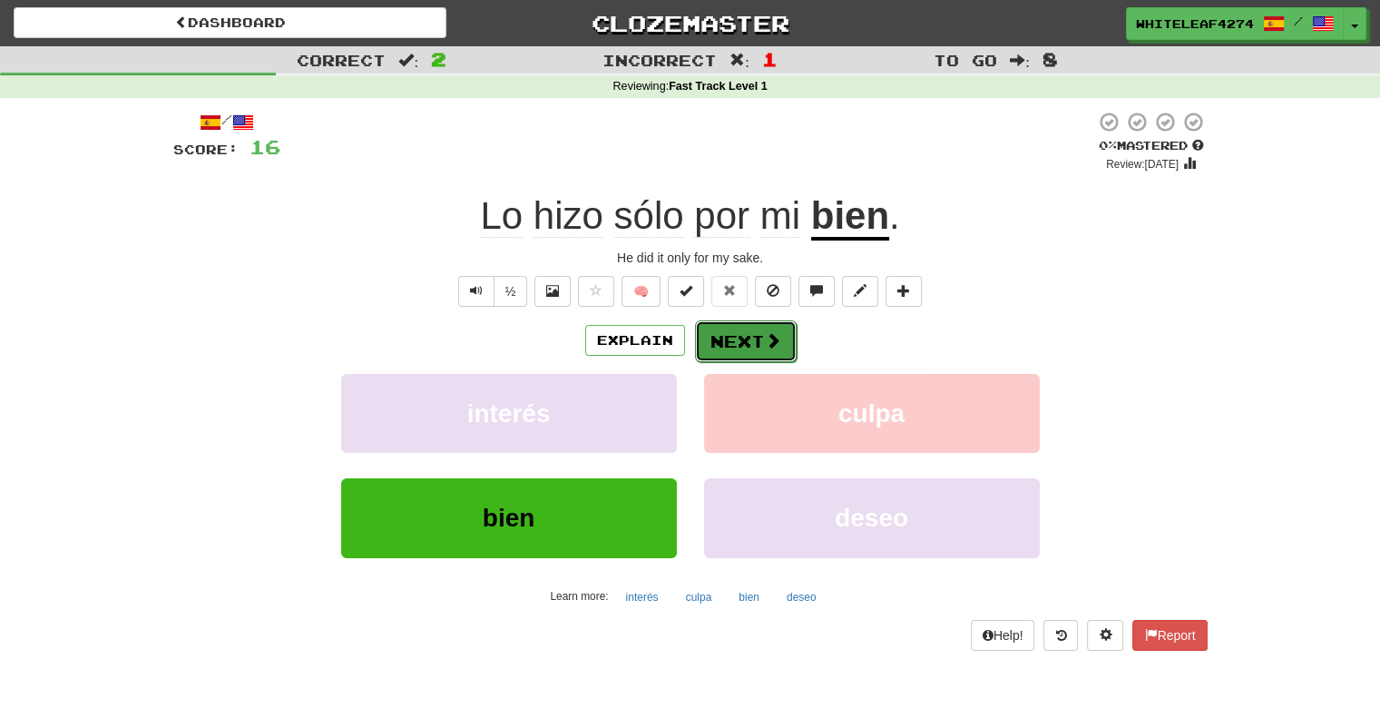
click at [744, 350] on button "Next" at bounding box center [746, 341] width 102 height 42
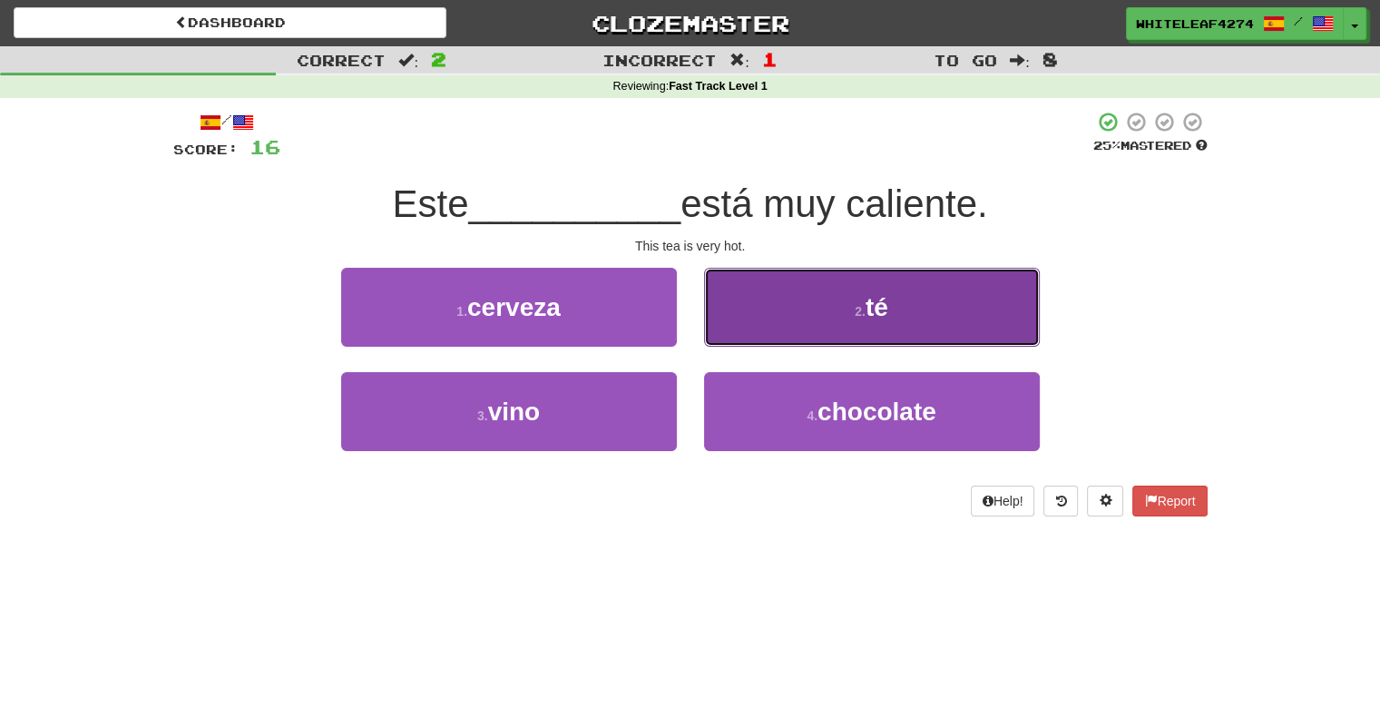
click at [866, 325] on button "2 . té" at bounding box center [872, 307] width 336 height 79
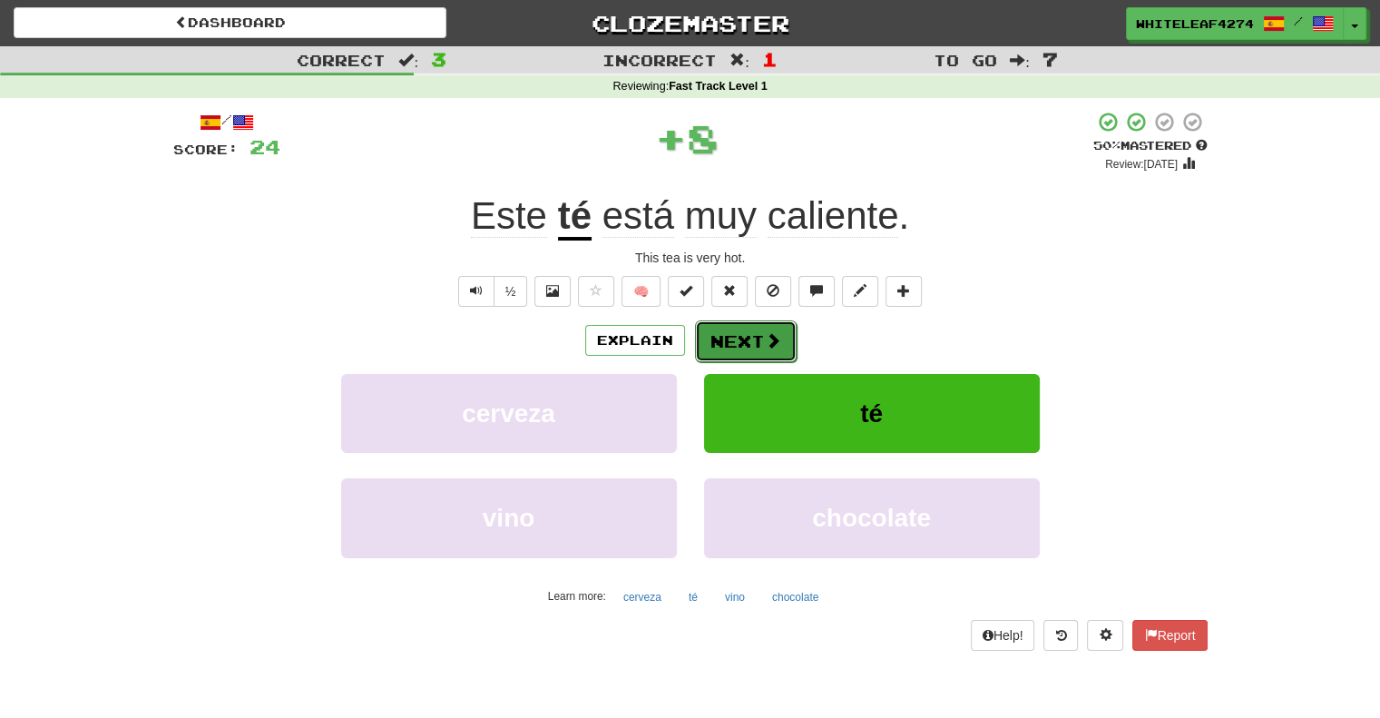
click at [720, 358] on button "Next" at bounding box center [746, 341] width 102 height 42
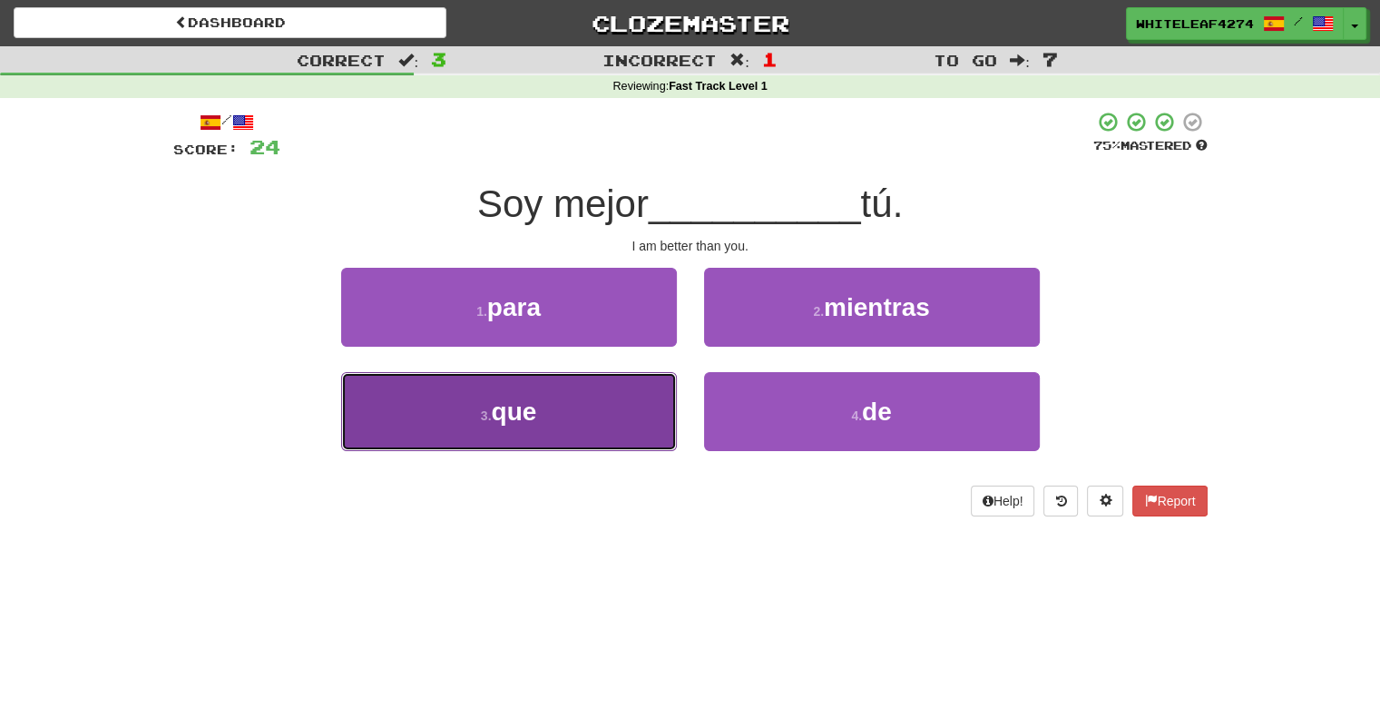
click at [577, 399] on button "3 . que" at bounding box center [509, 411] width 336 height 79
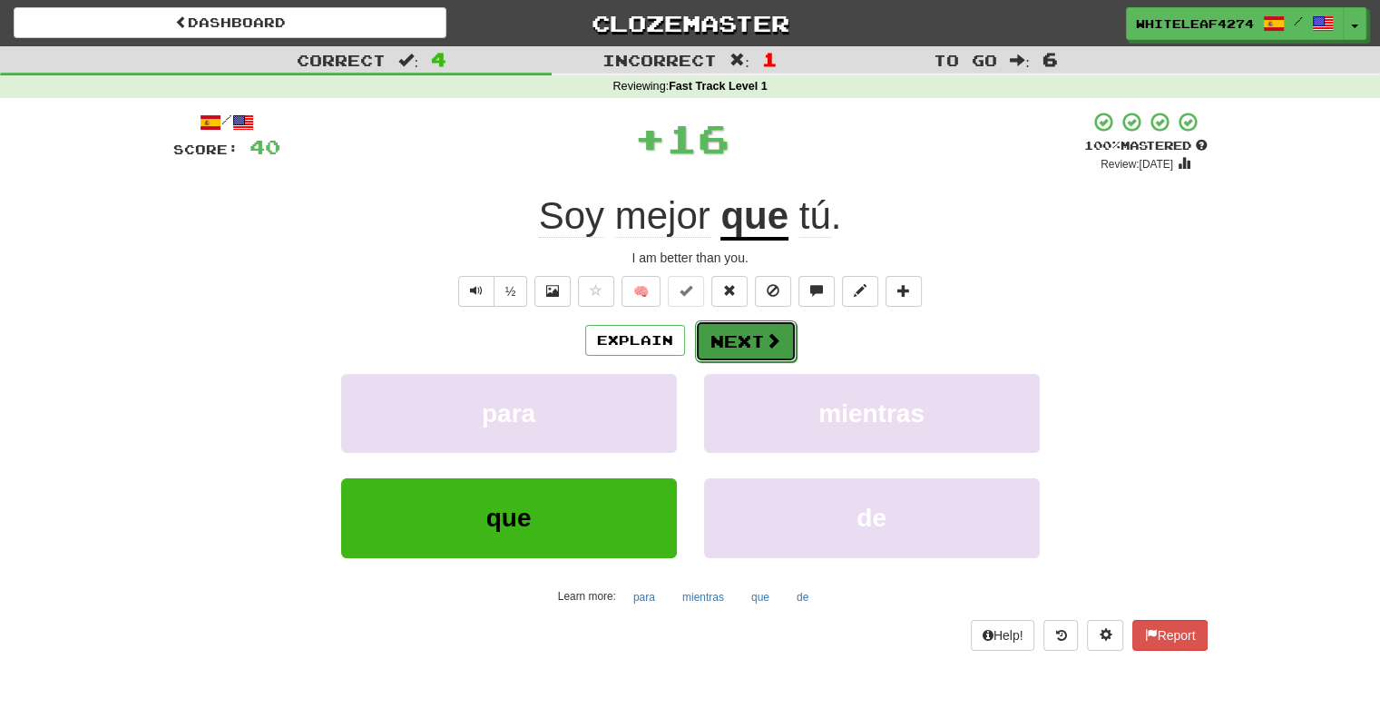
click at [740, 354] on button "Next" at bounding box center [746, 341] width 102 height 42
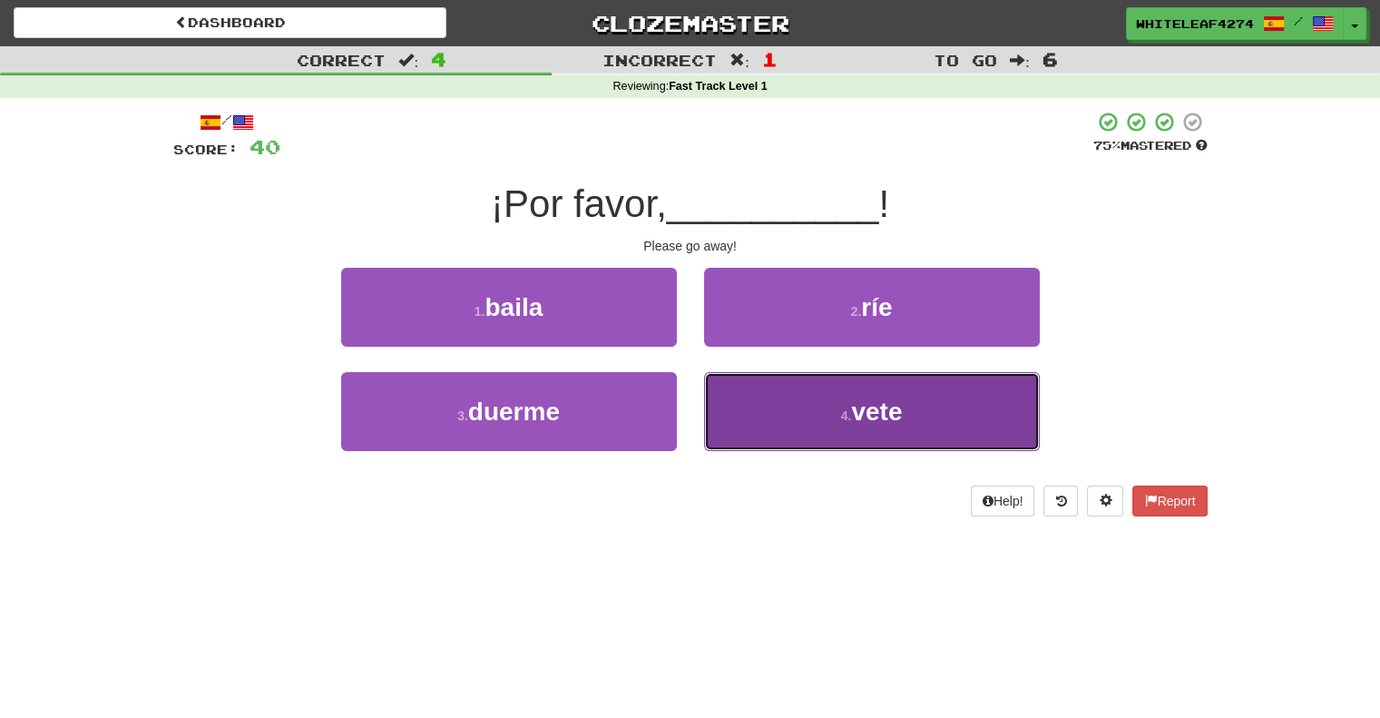
click at [812, 419] on button "4 . vete" at bounding box center [872, 411] width 336 height 79
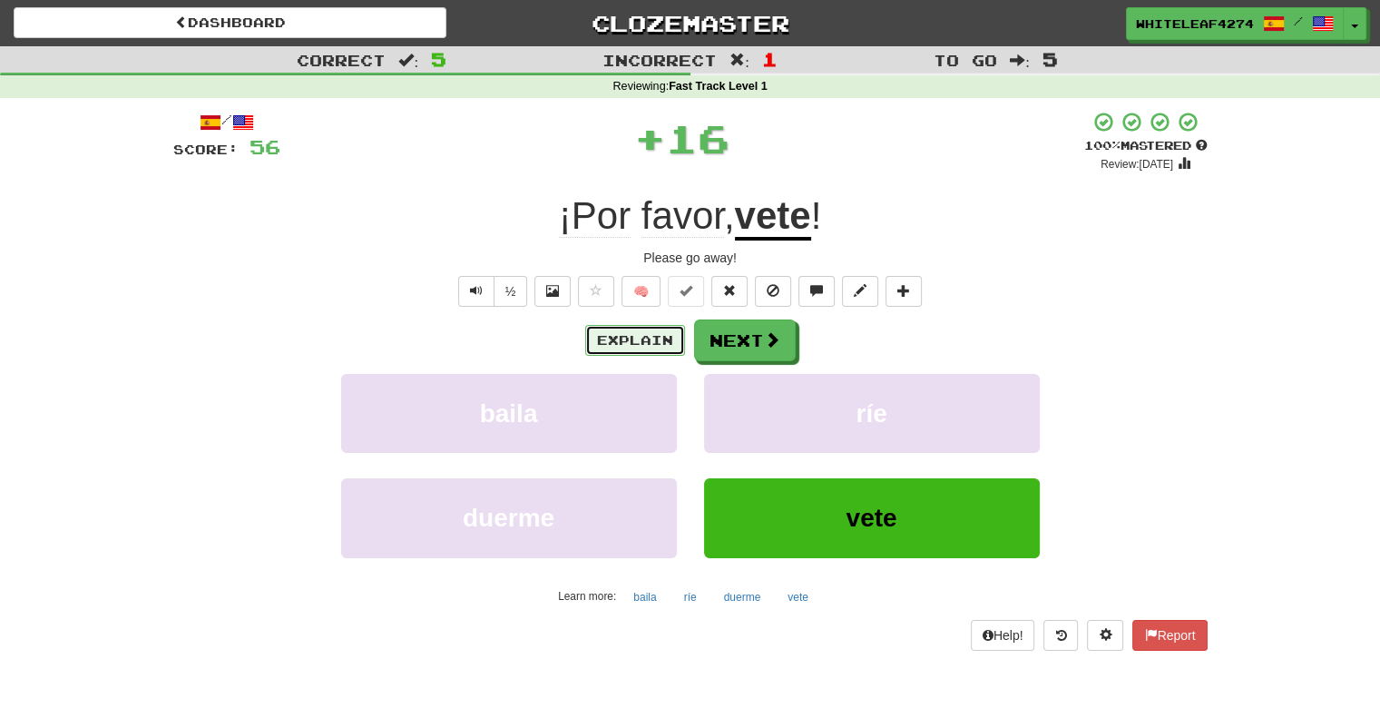
click at [664, 348] on button "Explain" at bounding box center [635, 340] width 100 height 31
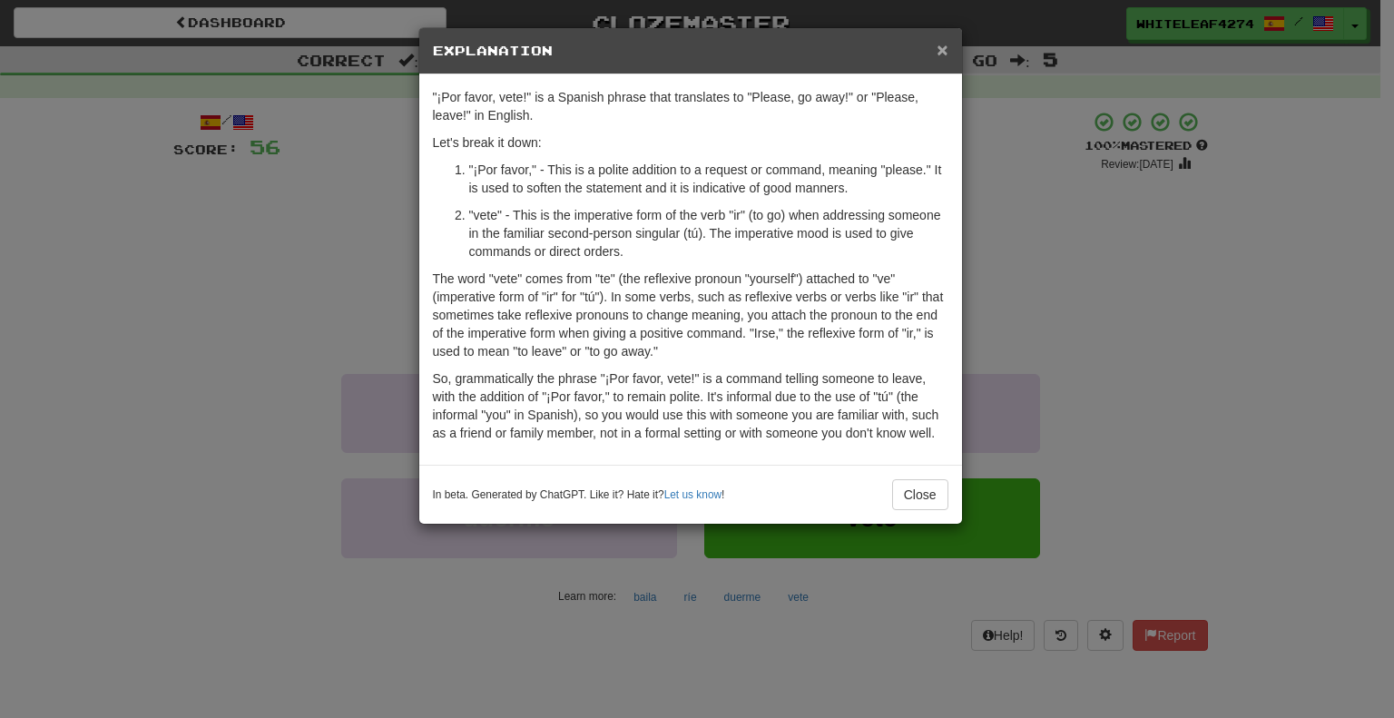
click at [942, 51] on span "×" at bounding box center [941, 49] width 11 height 21
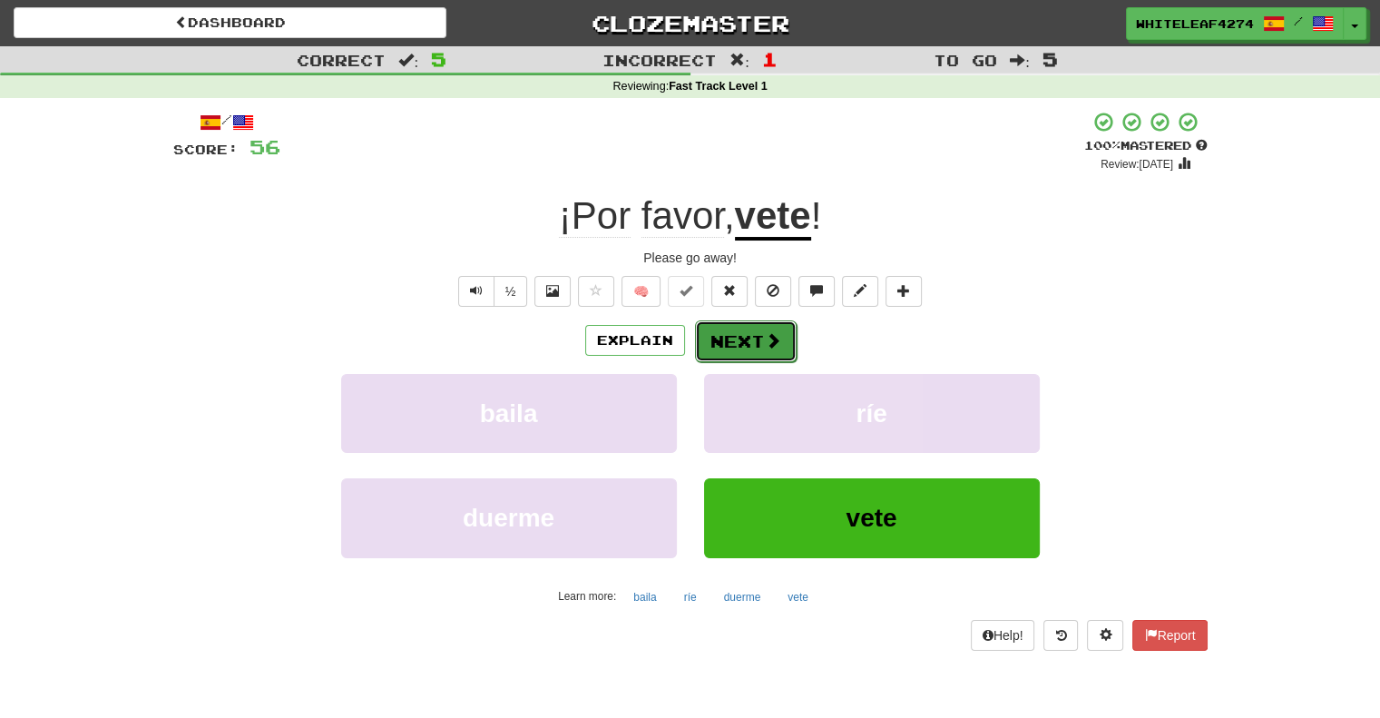
click at [734, 351] on button "Next" at bounding box center [746, 341] width 102 height 42
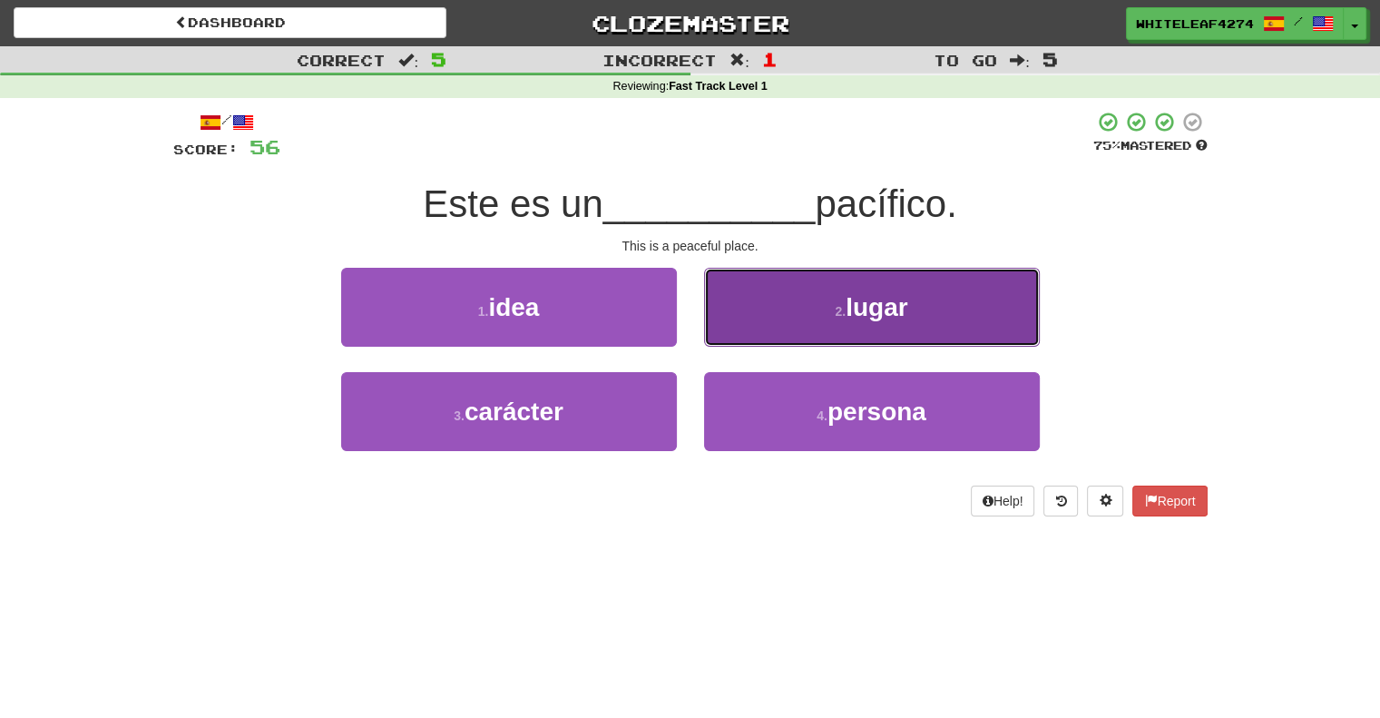
click at [796, 328] on button "2 . lugar" at bounding box center [872, 307] width 336 height 79
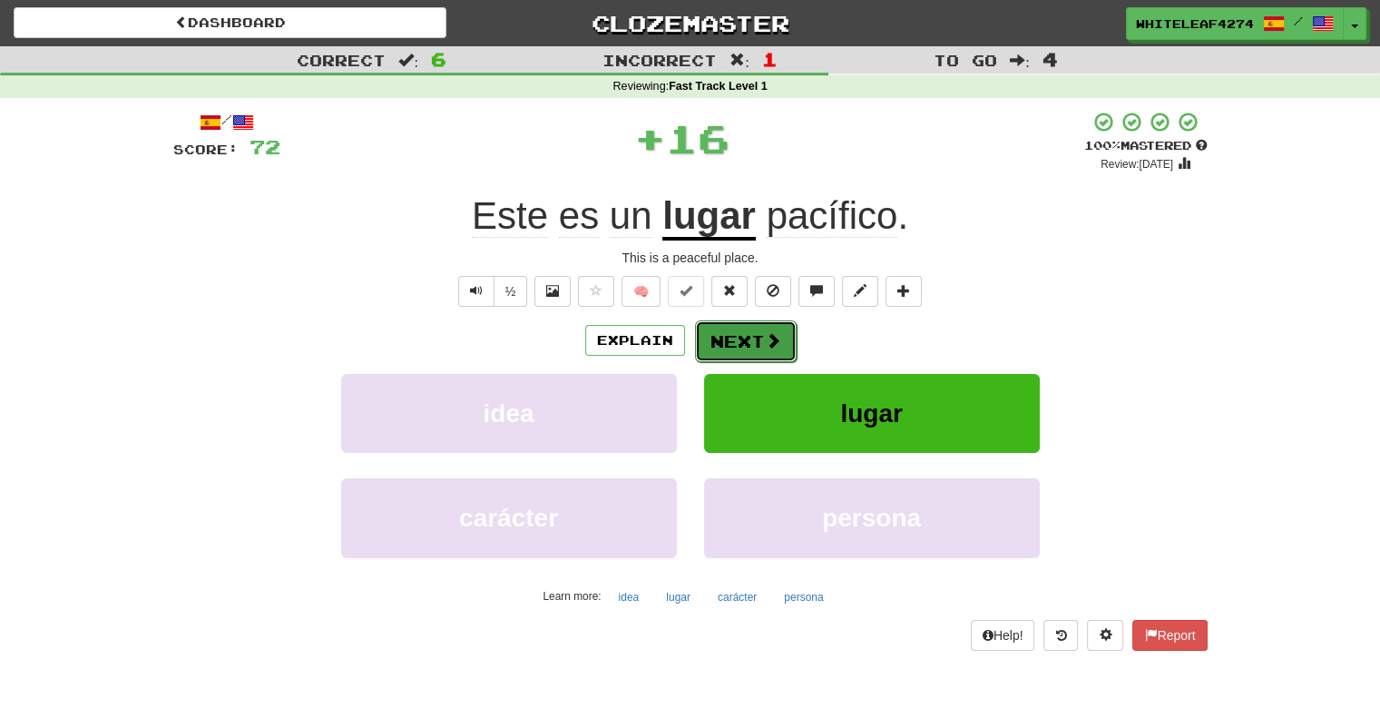
click at [733, 347] on button "Next" at bounding box center [746, 341] width 102 height 42
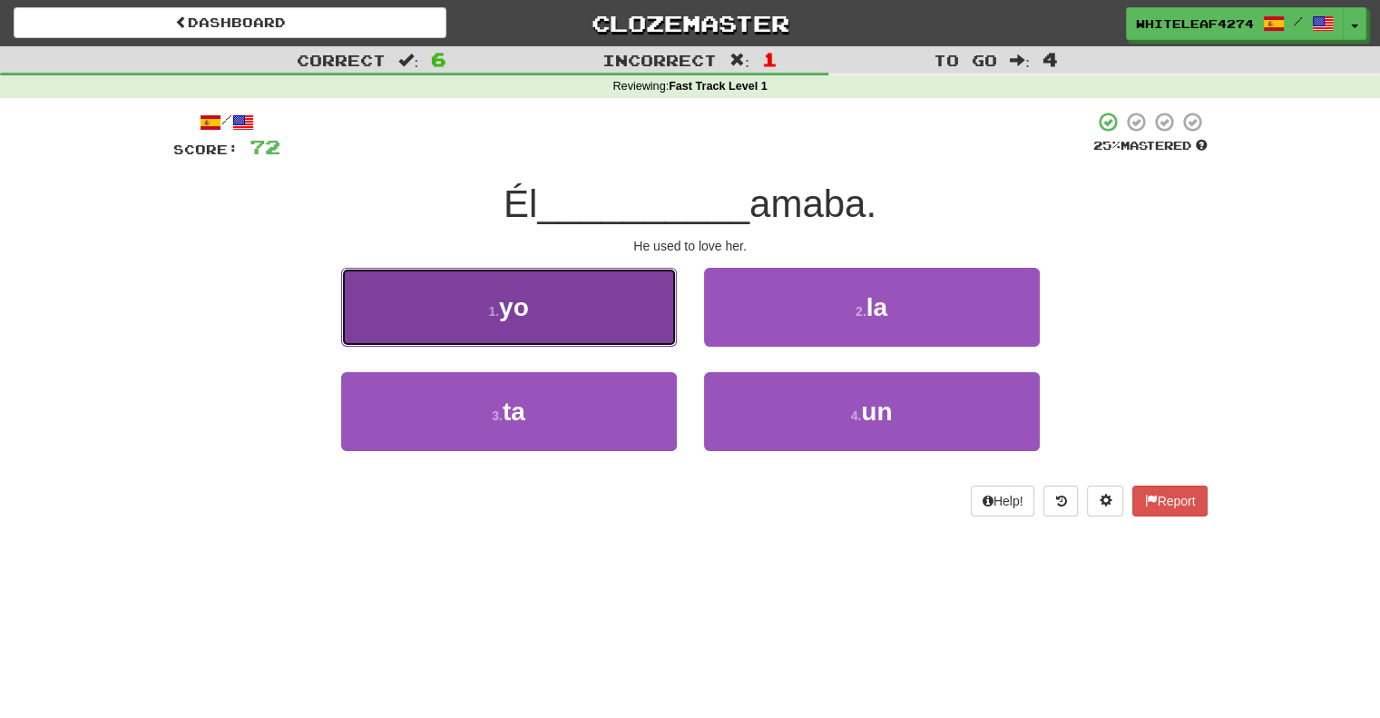
click at [636, 333] on button "[DEMOGRAPHIC_DATA]" at bounding box center [509, 307] width 336 height 79
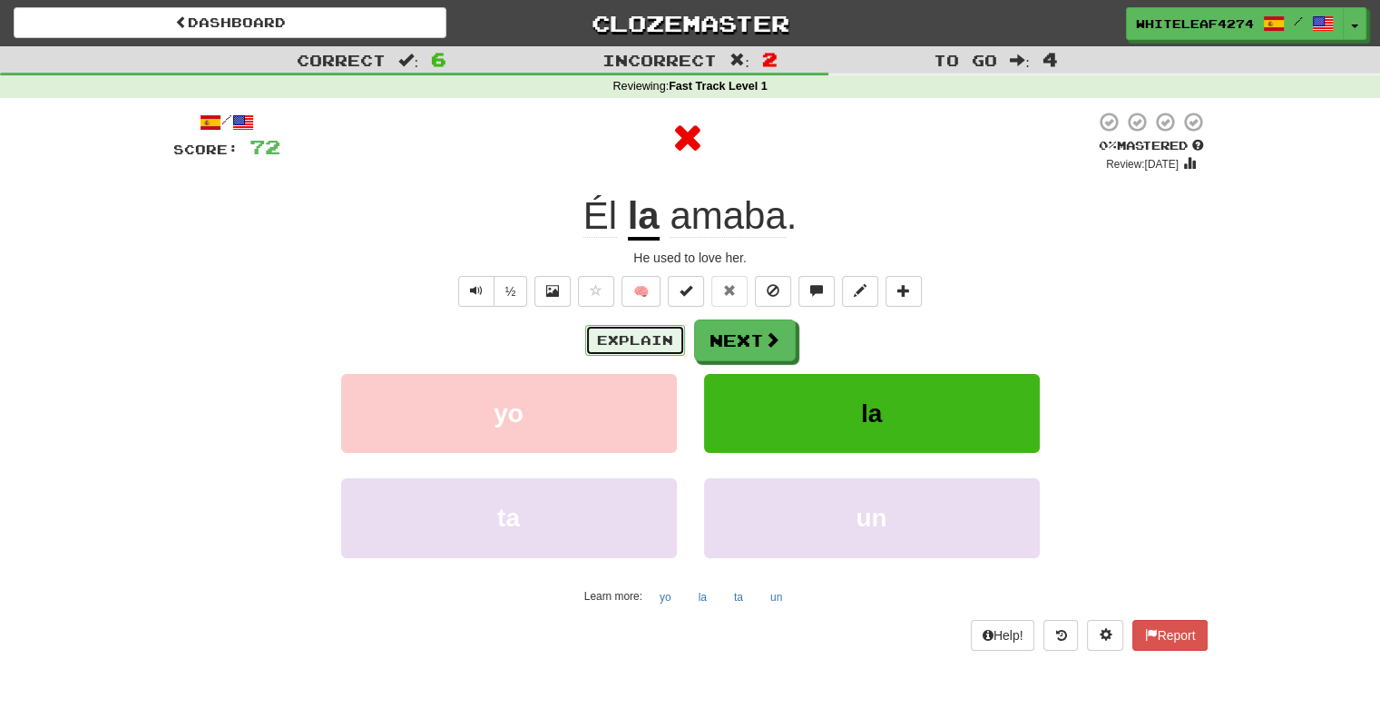
click at [622, 344] on button "Explain" at bounding box center [635, 340] width 100 height 31
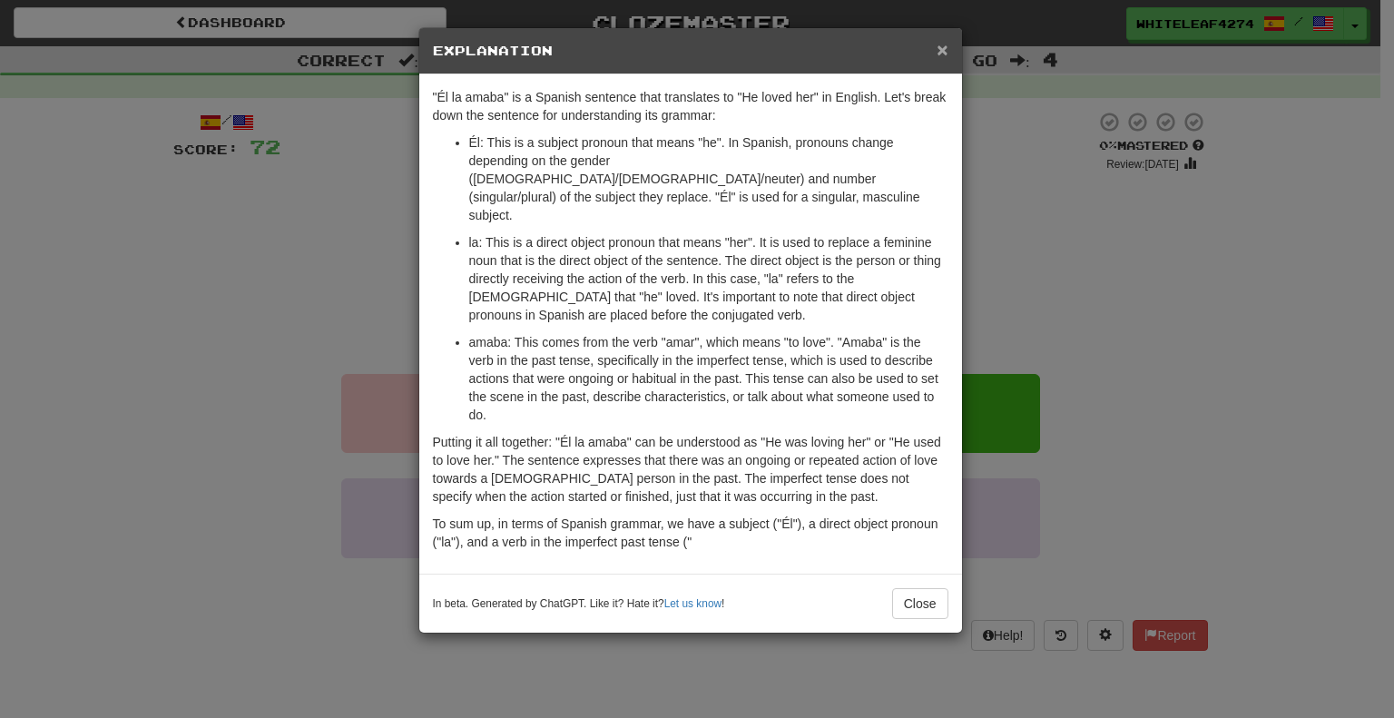
click at [942, 51] on span "×" at bounding box center [941, 49] width 11 height 21
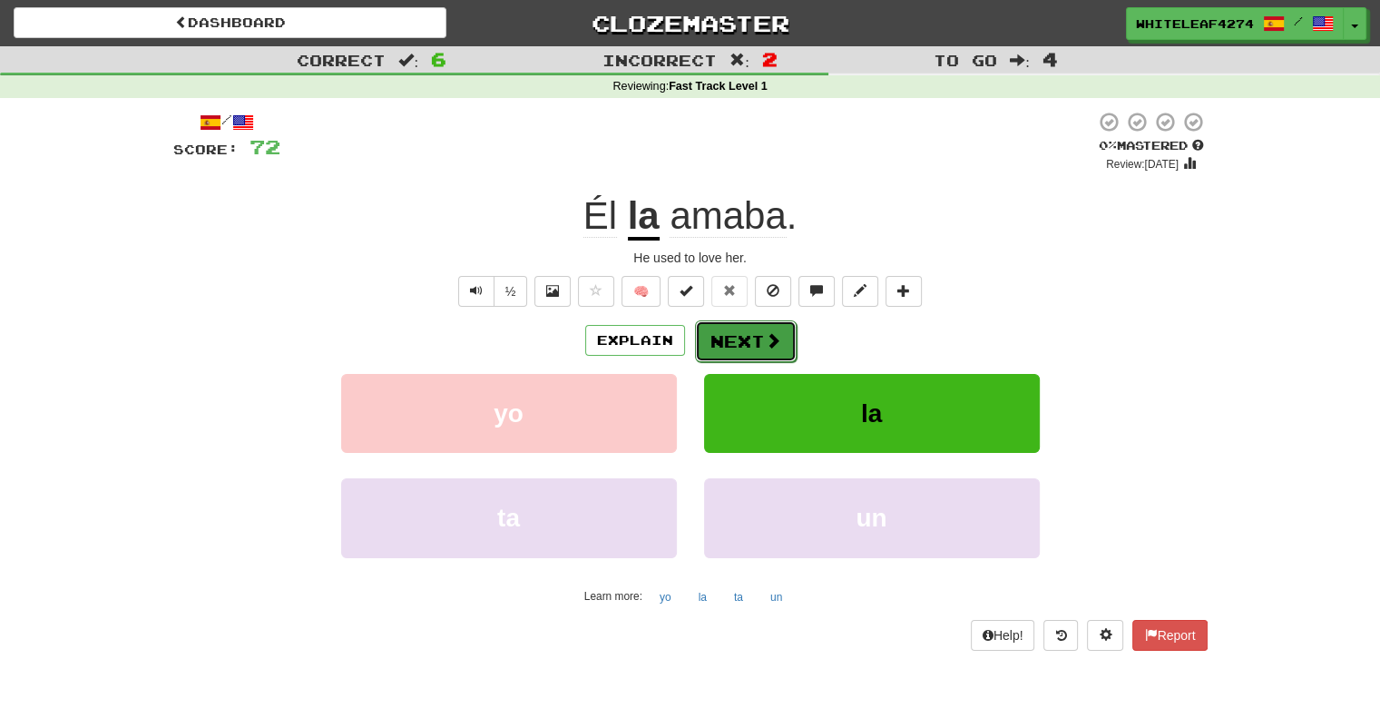
click at [755, 328] on button "Next" at bounding box center [746, 341] width 102 height 42
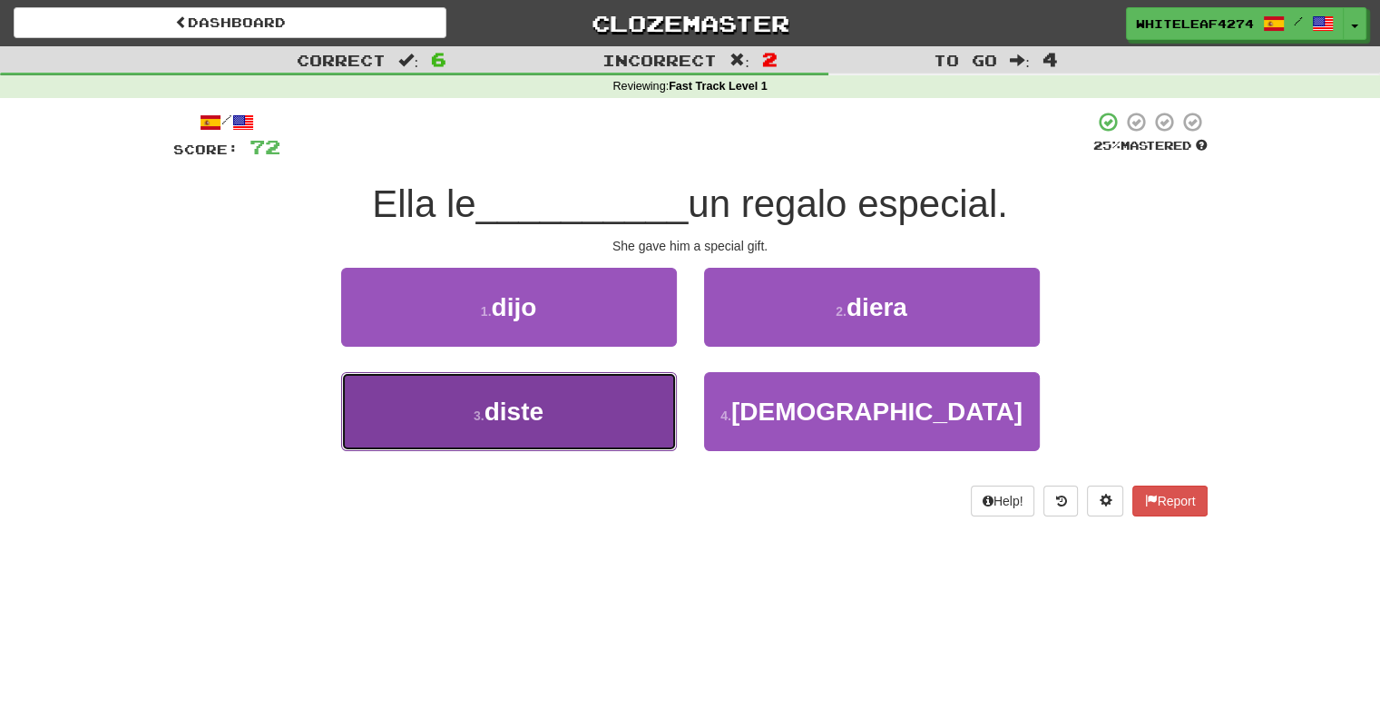
click at [639, 413] on button "3 . diste" at bounding box center [509, 411] width 336 height 79
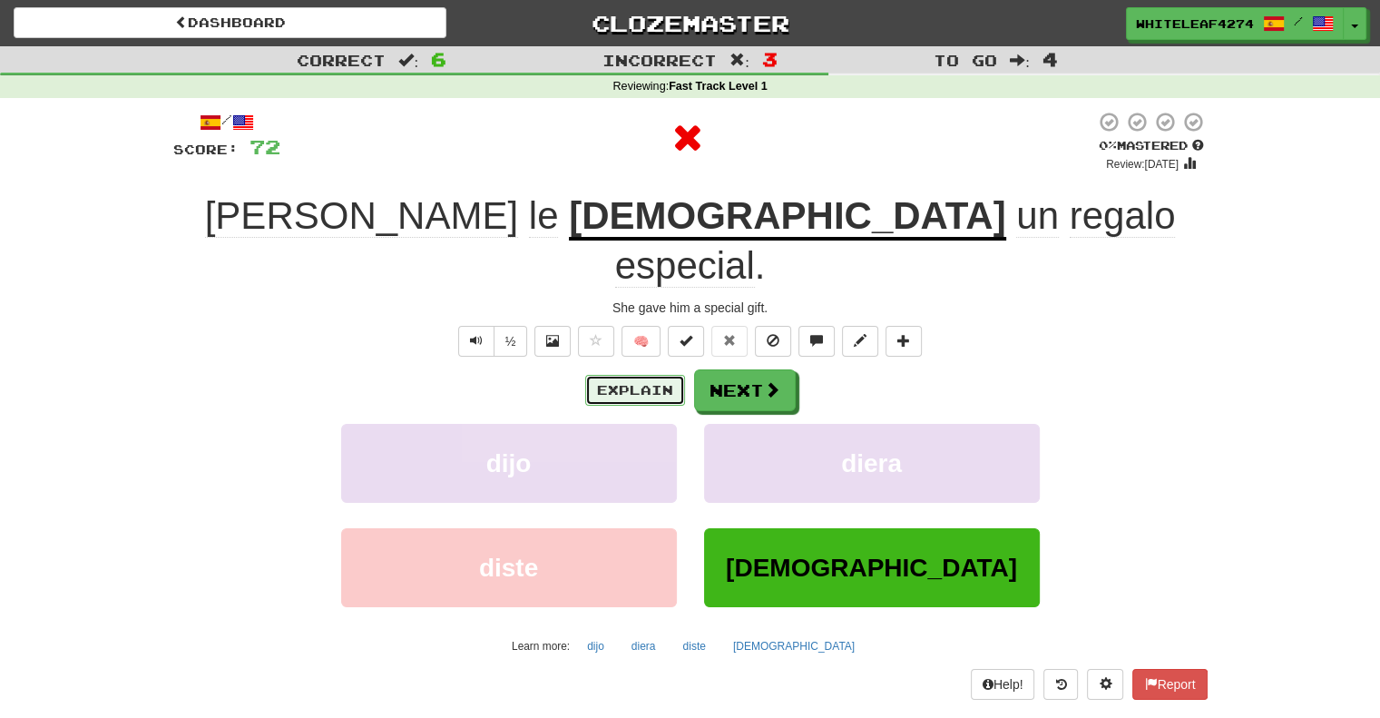
click at [651, 375] on button "Explain" at bounding box center [635, 390] width 100 height 31
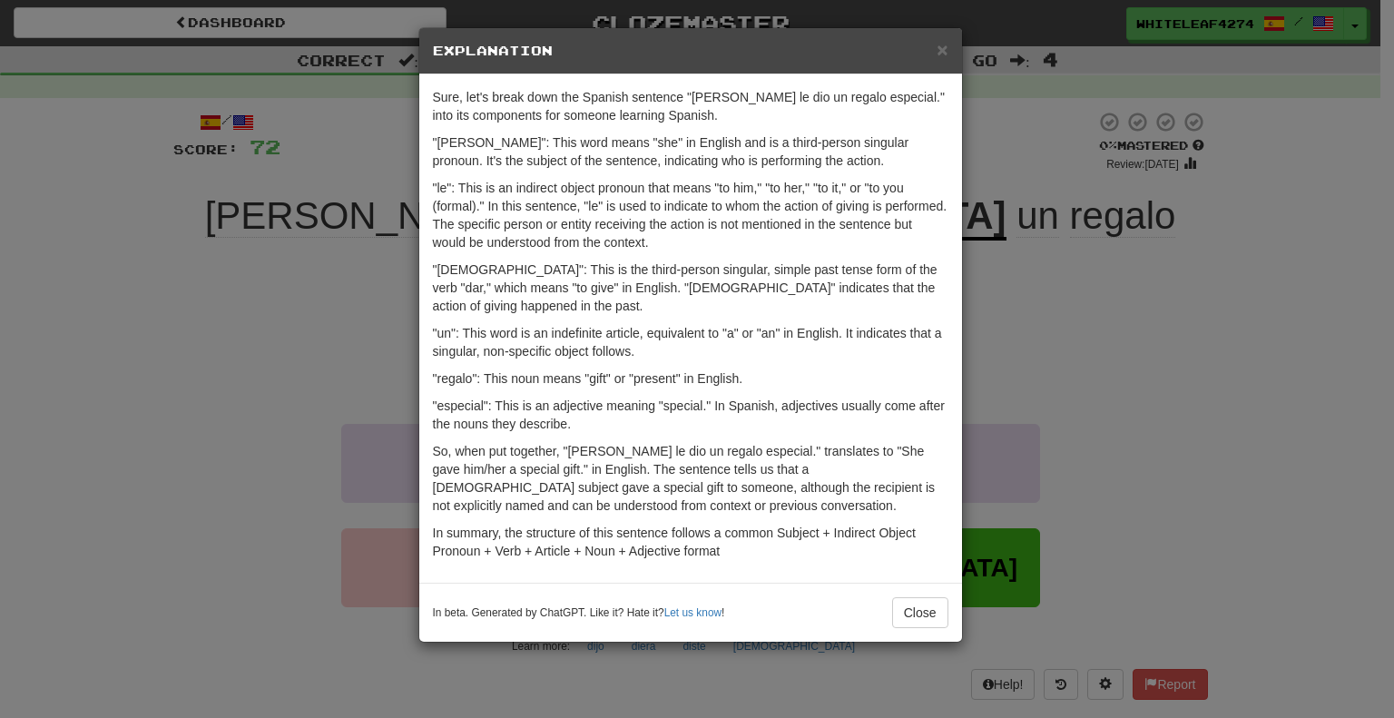
click at [965, 50] on div "× Explanation Sure, let's break down the Spanish sentence "[PERSON_NAME] le dio…" at bounding box center [697, 359] width 1394 height 718
